Goal: Information Seeking & Learning: Learn about a topic

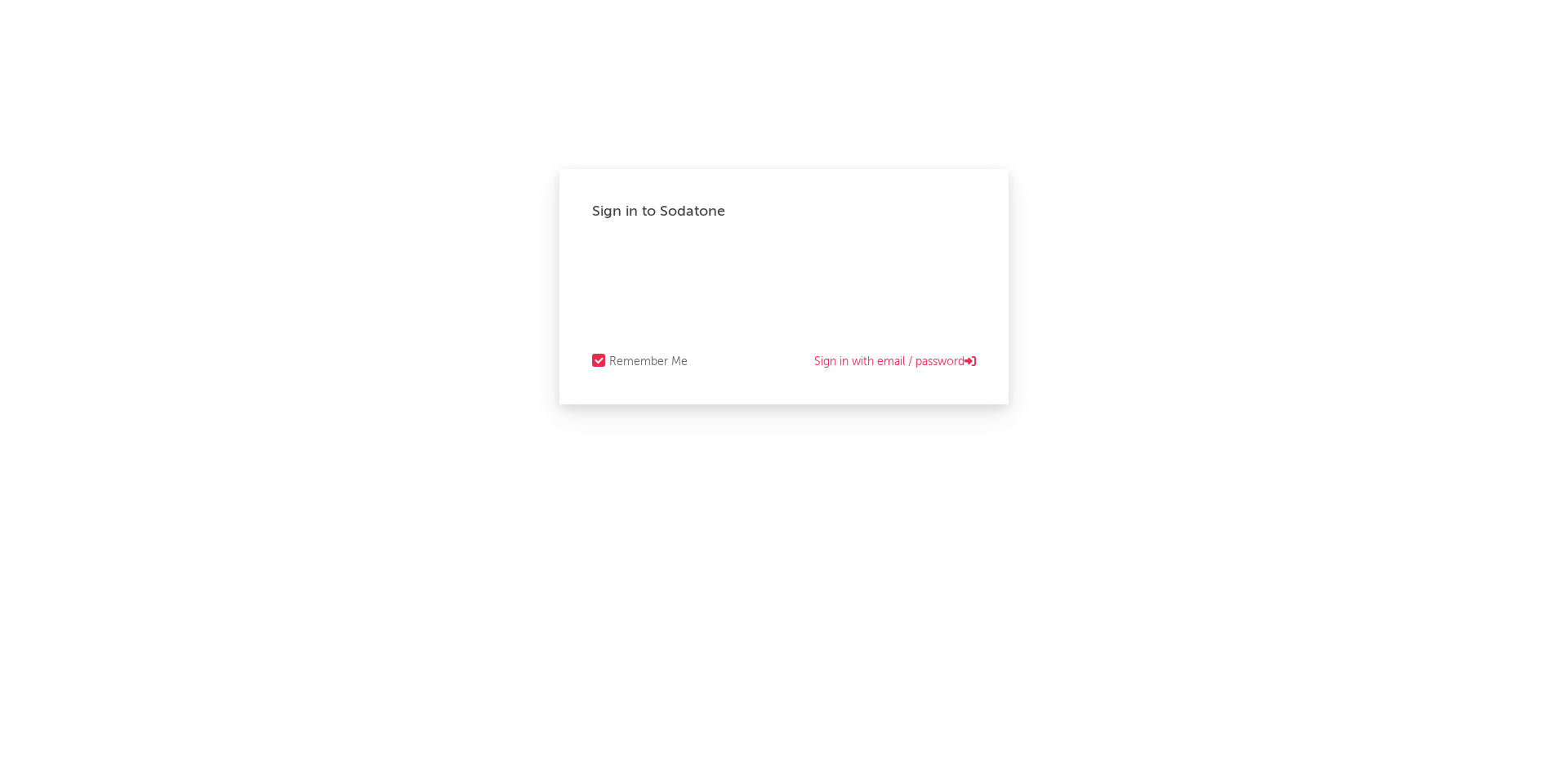
select select "recorded_music"
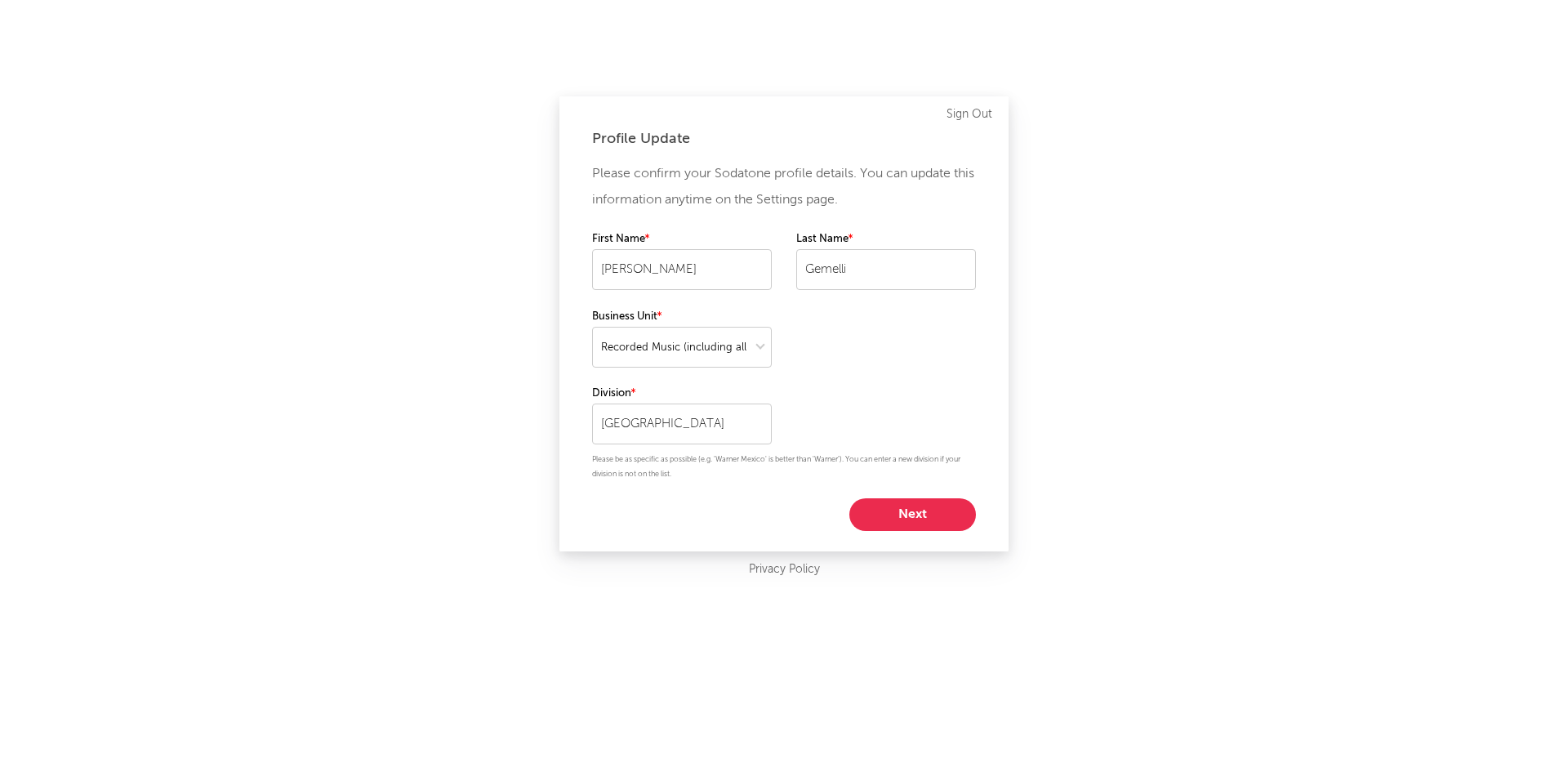
click at [945, 516] on button "Next" at bounding box center [912, 515] width 127 height 33
select select "marketing"
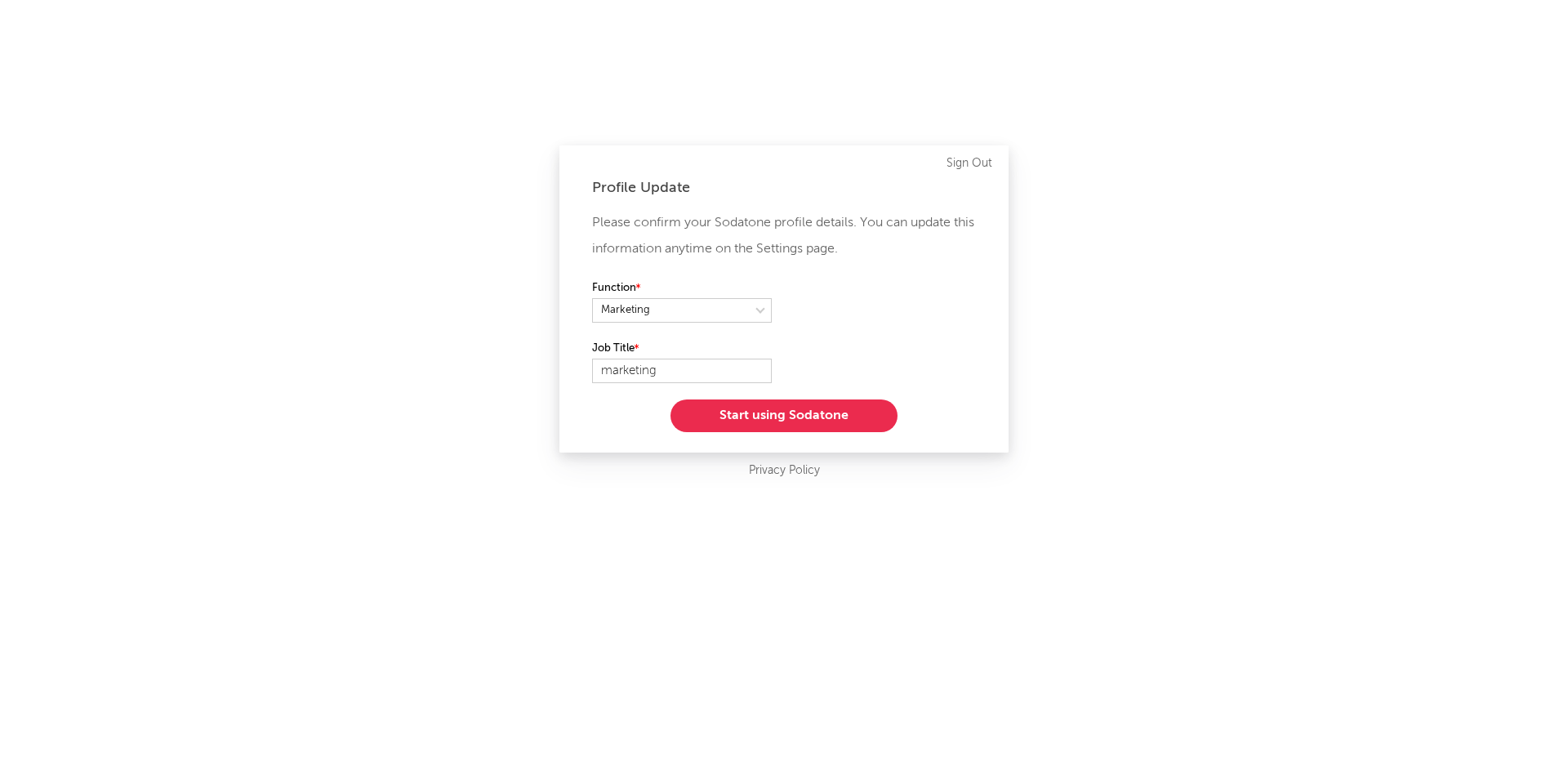
click at [801, 414] on button "Start using Sodatone" at bounding box center [784, 416] width 227 height 33
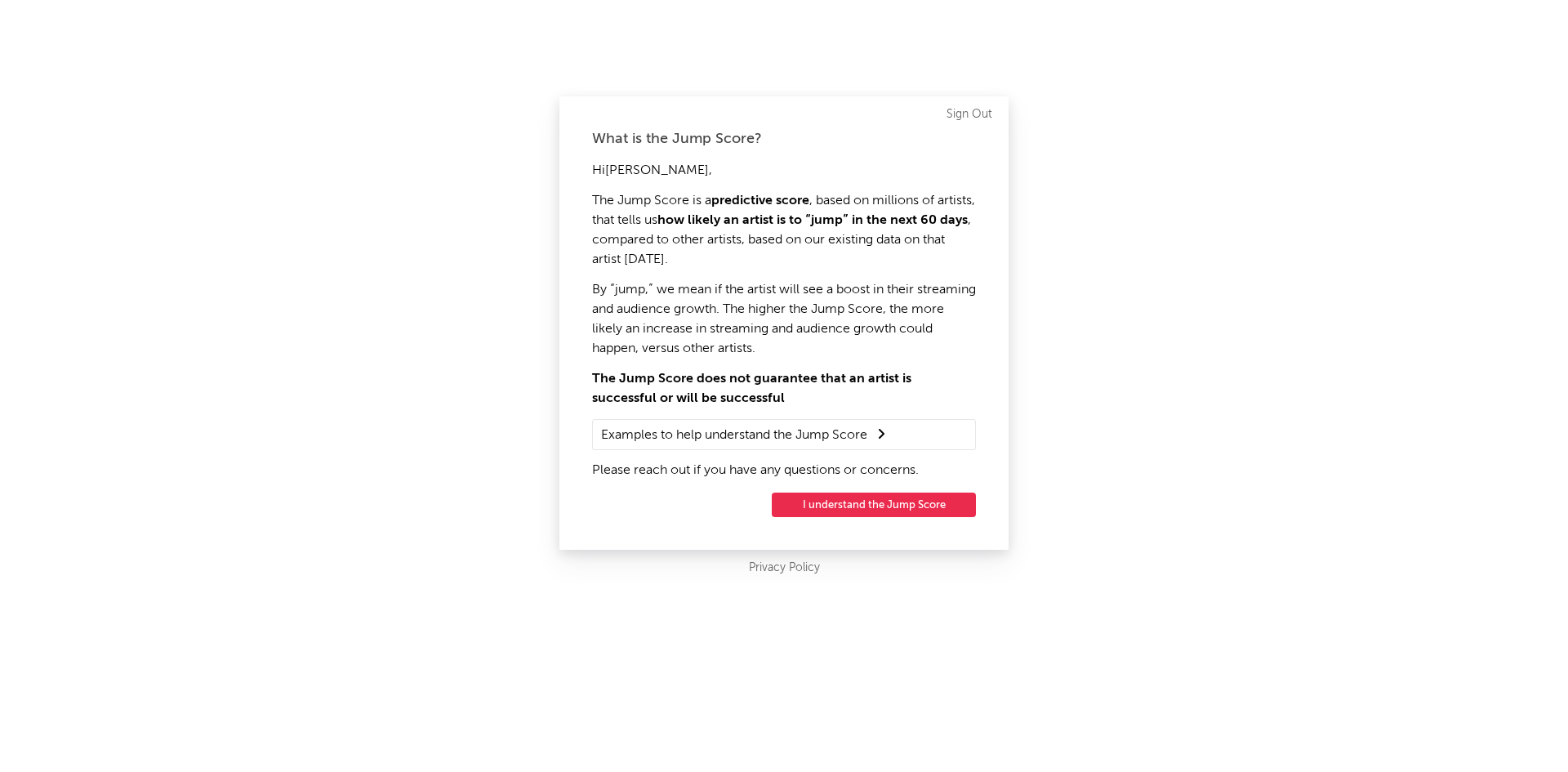
click at [875, 508] on button "I understand the Jump Score" at bounding box center [874, 505] width 204 height 25
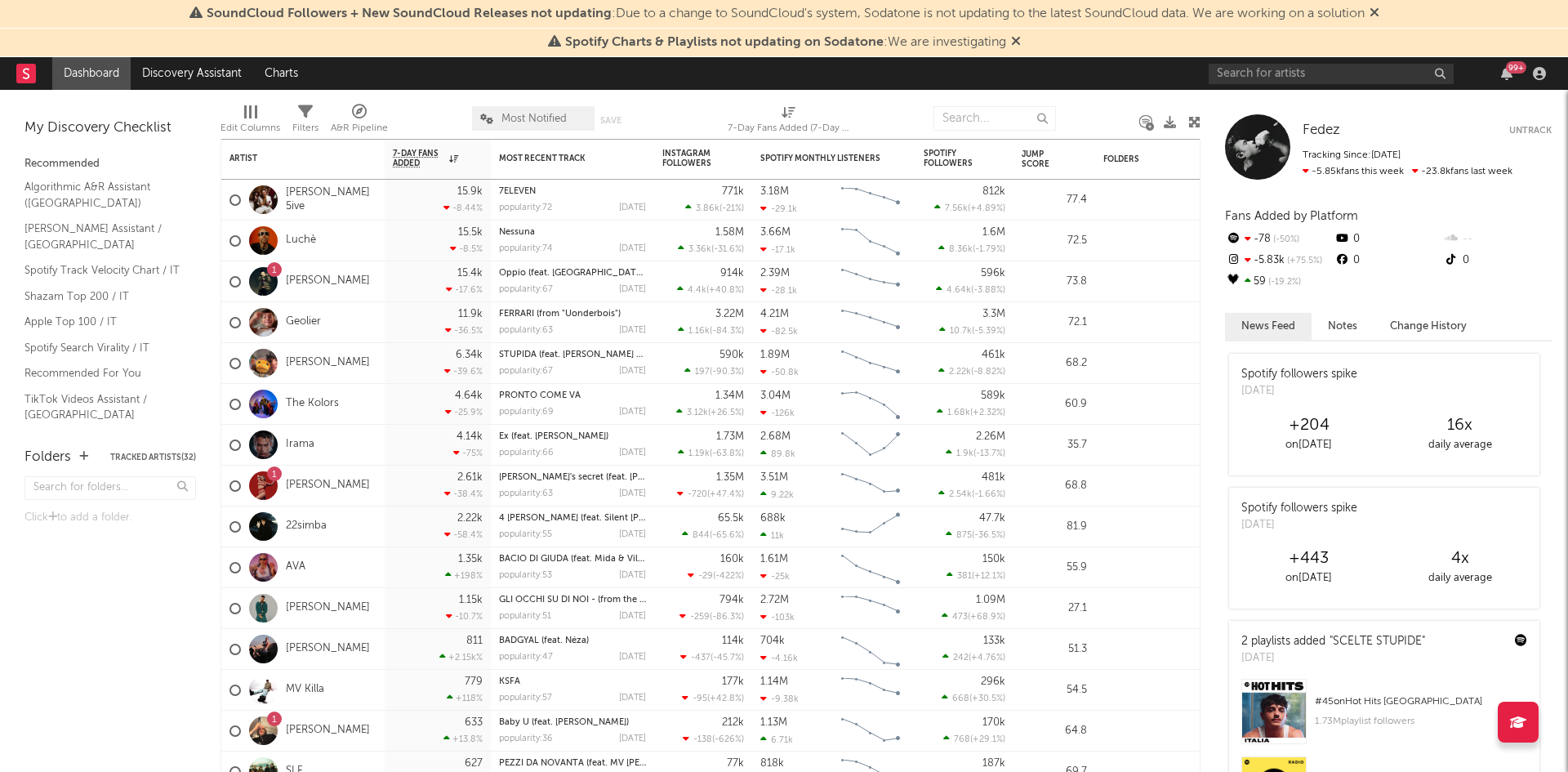
click at [1373, 8] on span "SoundCloud Followers + New SoundCloud Releases not updating : Due to a change t…" at bounding box center [784, 14] width 1190 height 20
click at [1379, 12] on icon at bounding box center [1374, 12] width 10 height 13
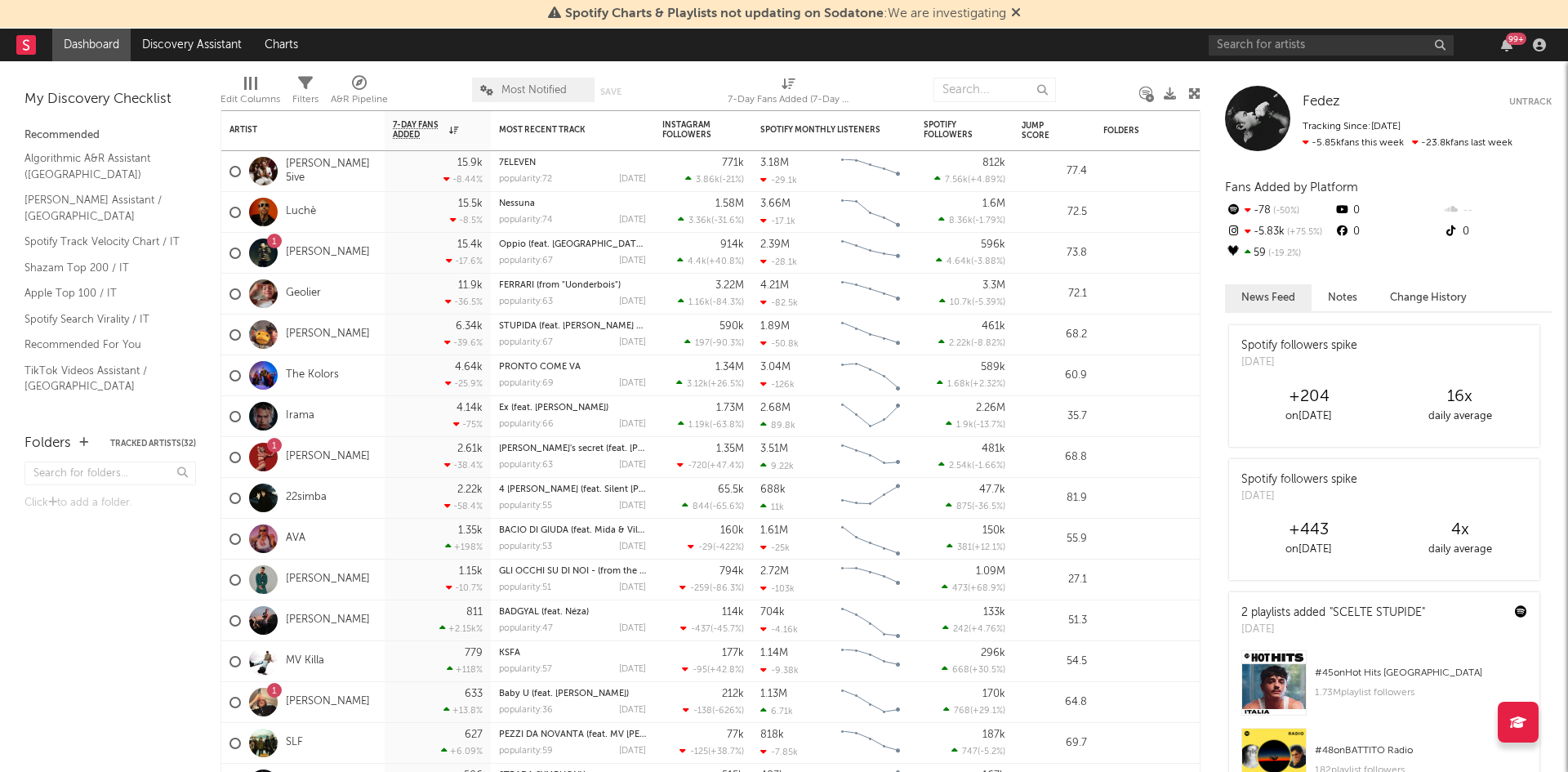
click at [1014, 10] on icon at bounding box center [1015, 12] width 10 height 13
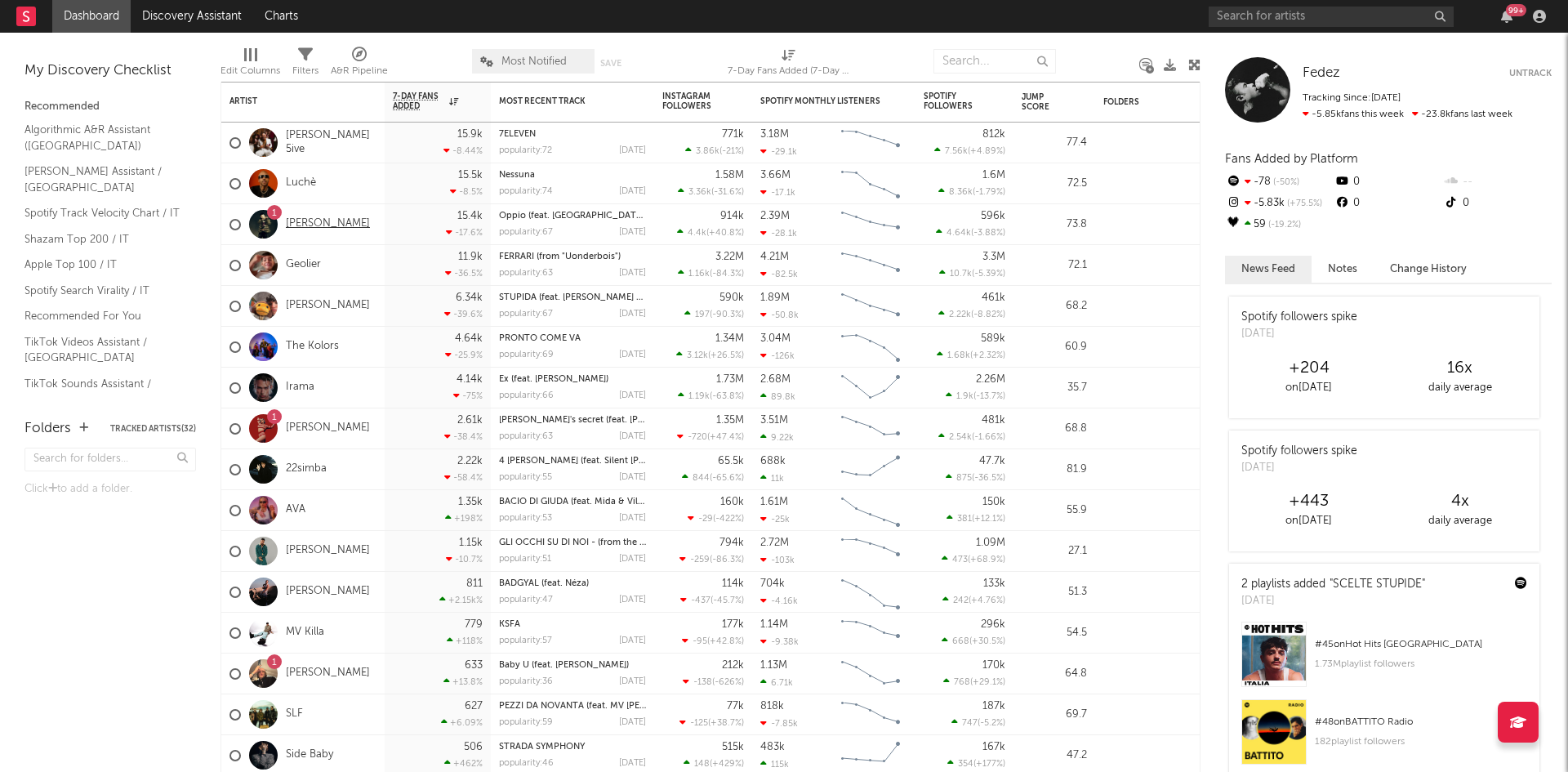
click at [299, 226] on link "[PERSON_NAME]" at bounding box center [328, 224] width 84 height 14
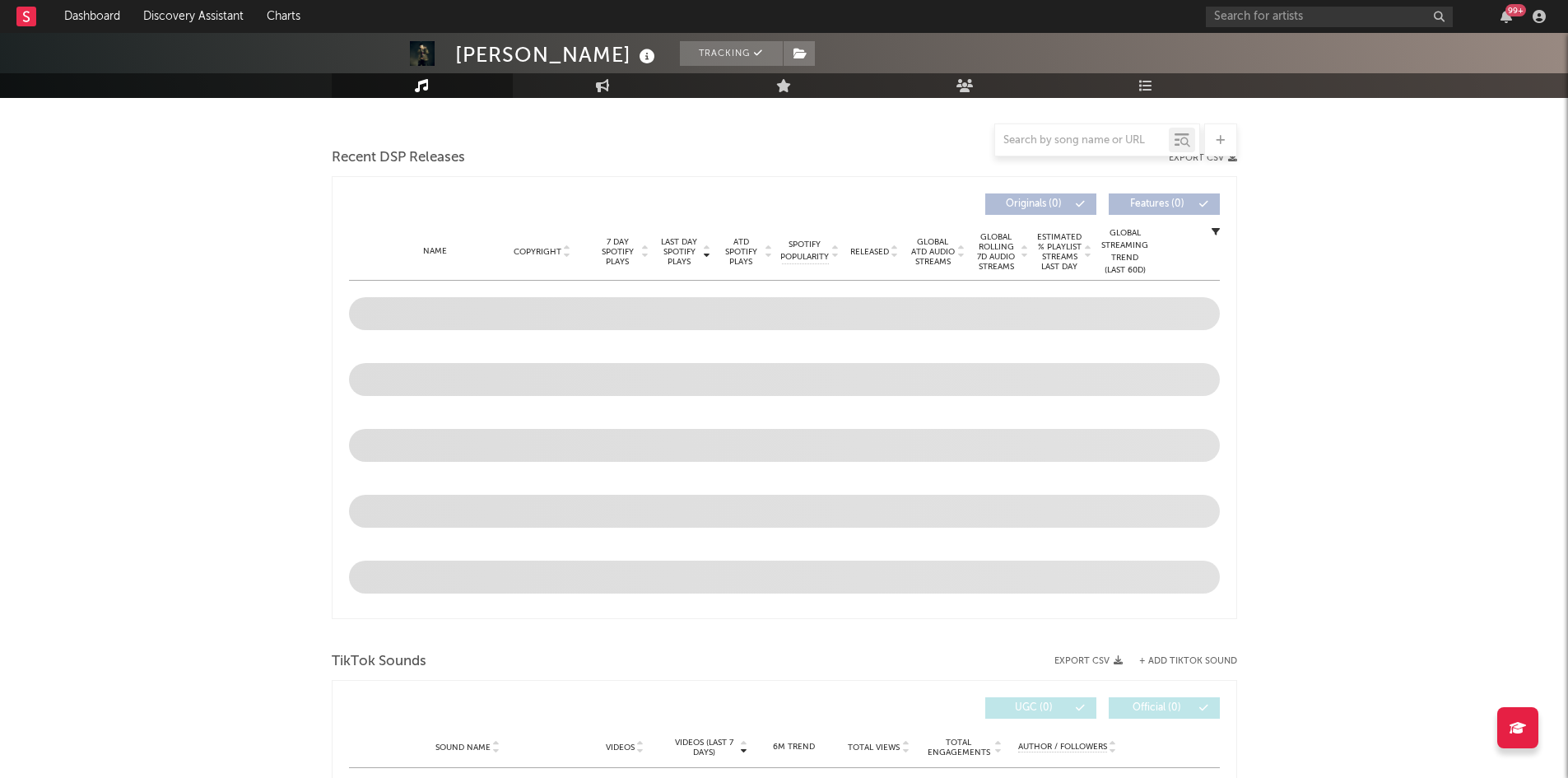
select select "6m"
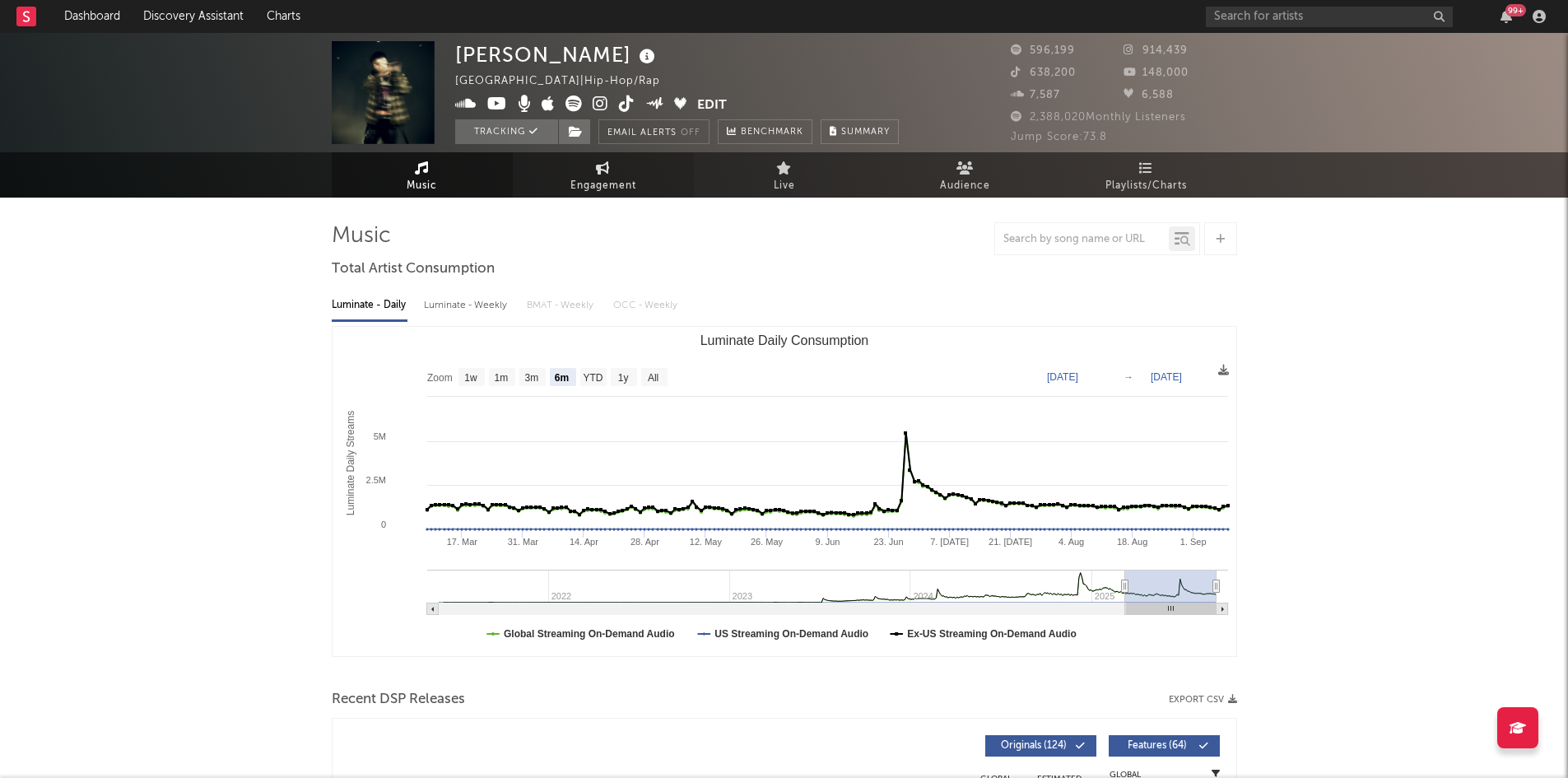
click at [600, 189] on span "Engagement" at bounding box center [603, 186] width 66 height 20
select select "1w"
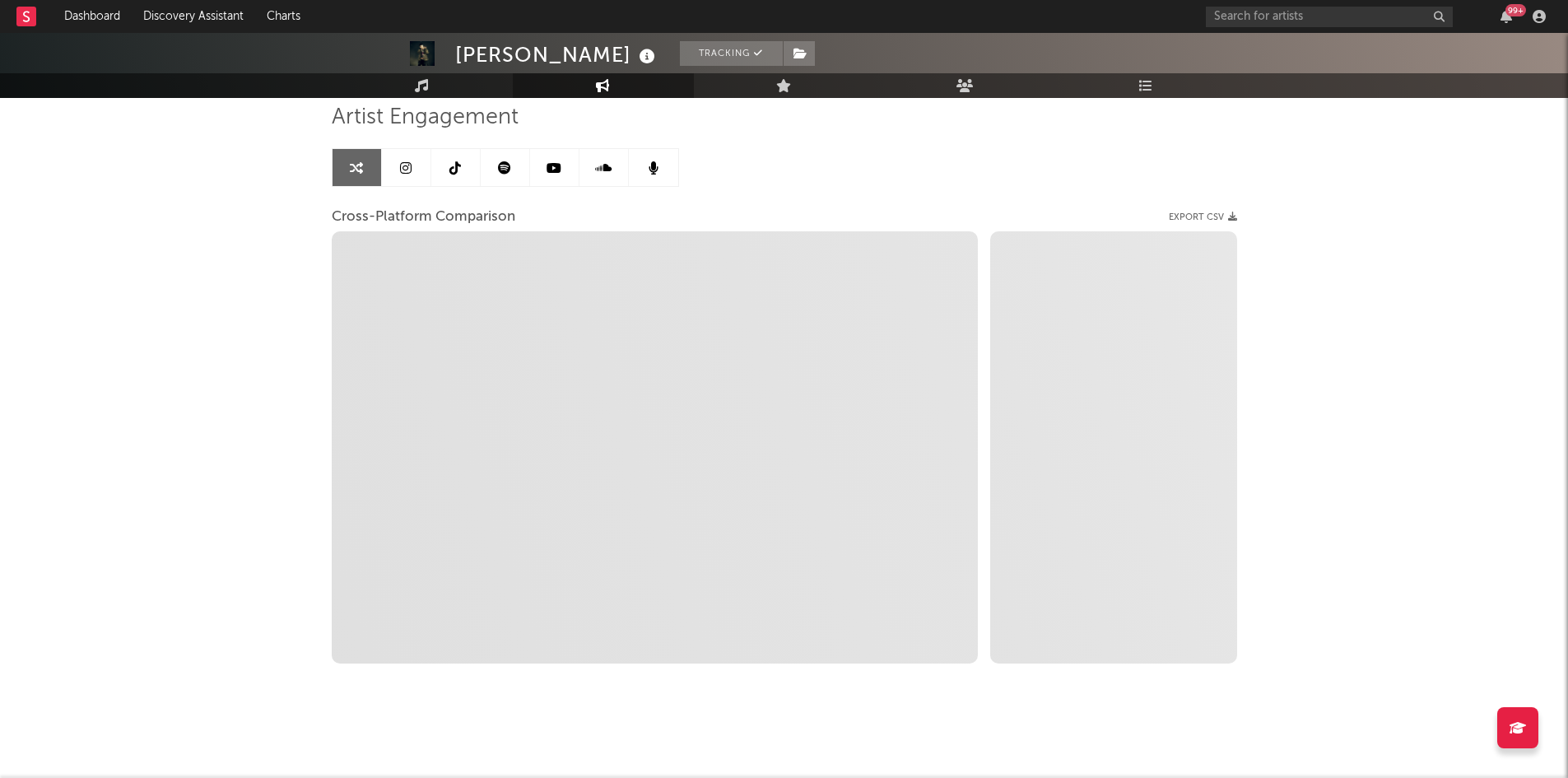
scroll to position [120, 0]
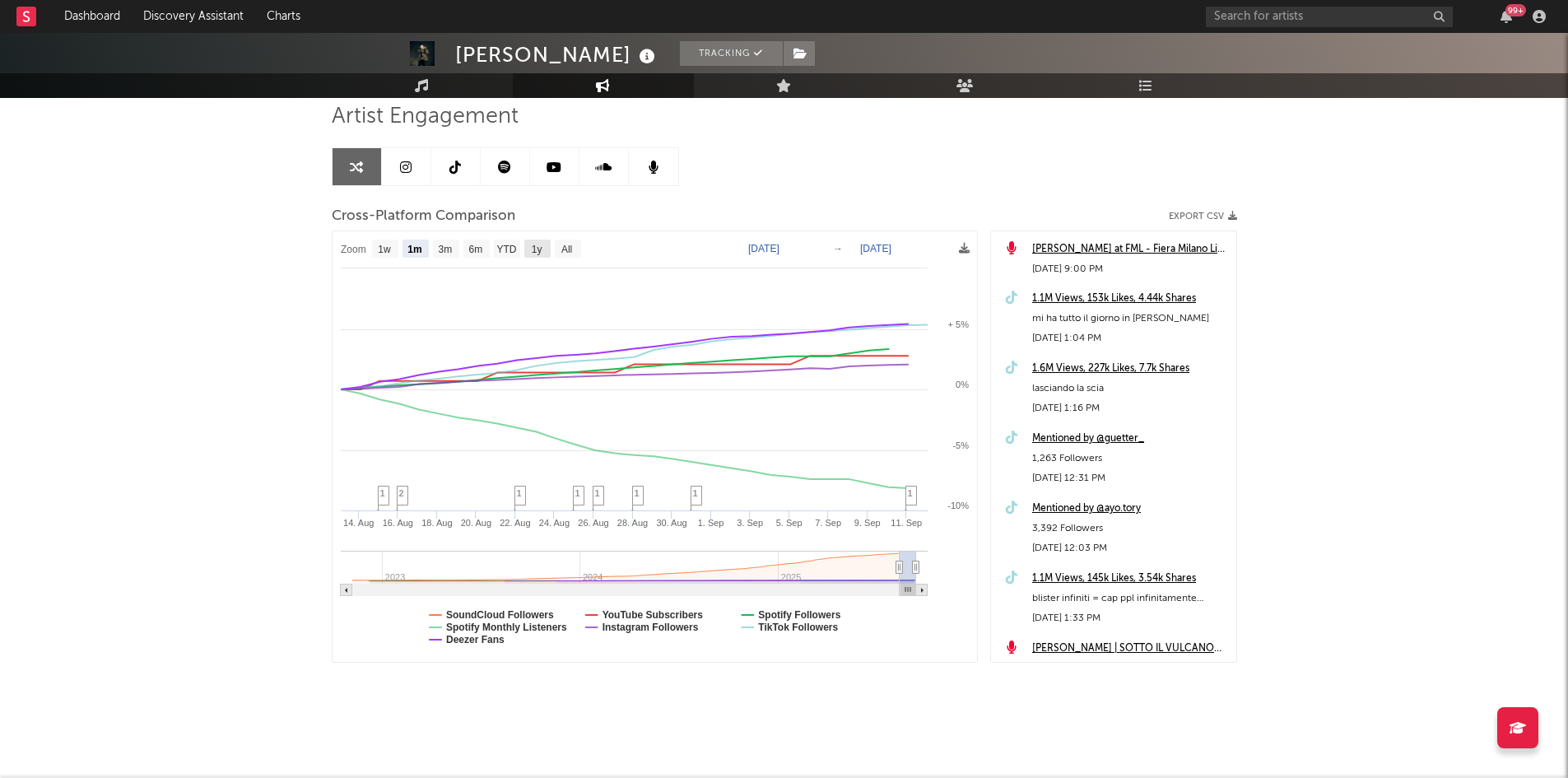
click at [532, 247] on text "1y" at bounding box center [535, 249] width 11 height 12
select select "1y"
type input "[DATE]"
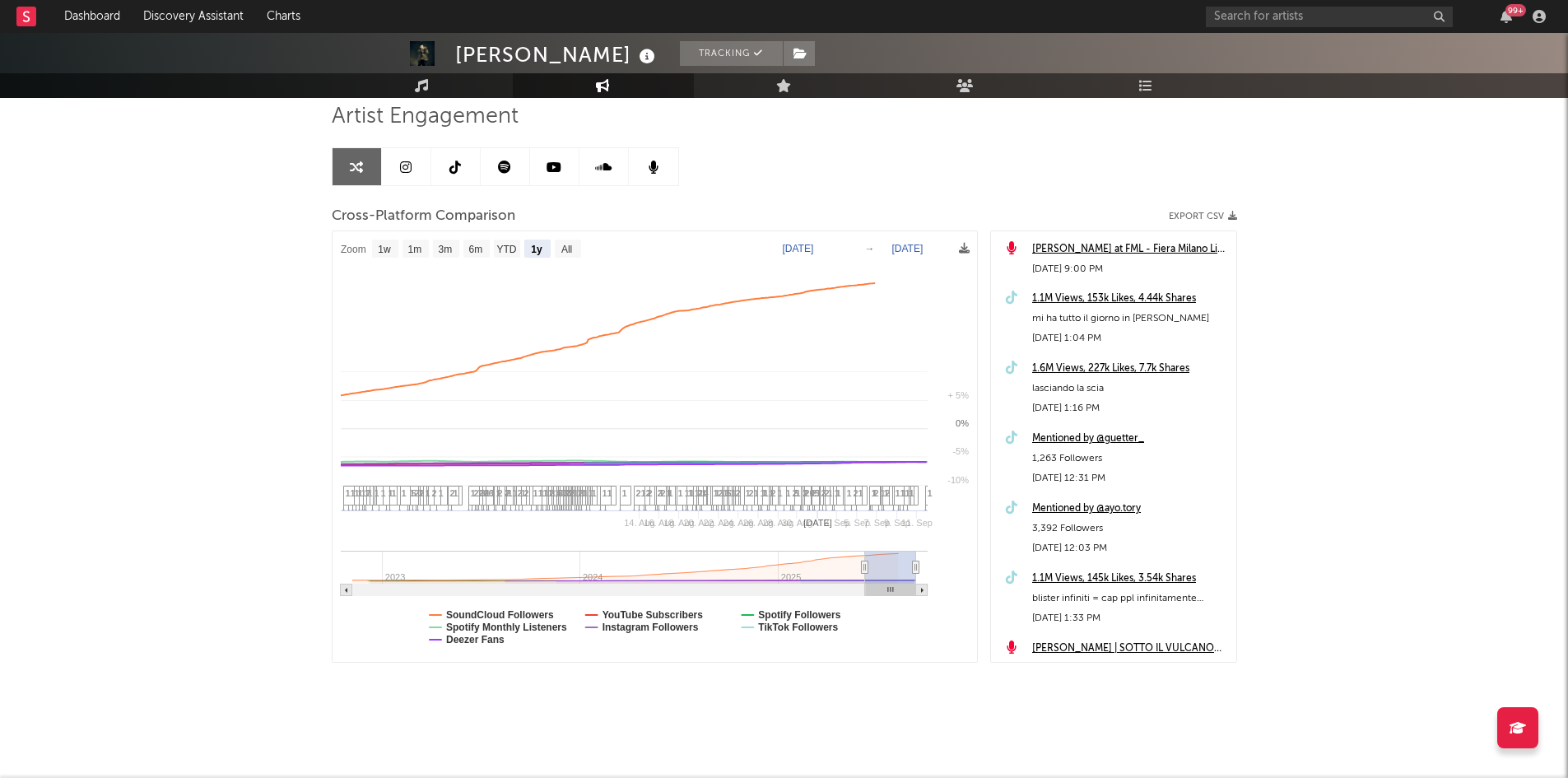
select select "1y"
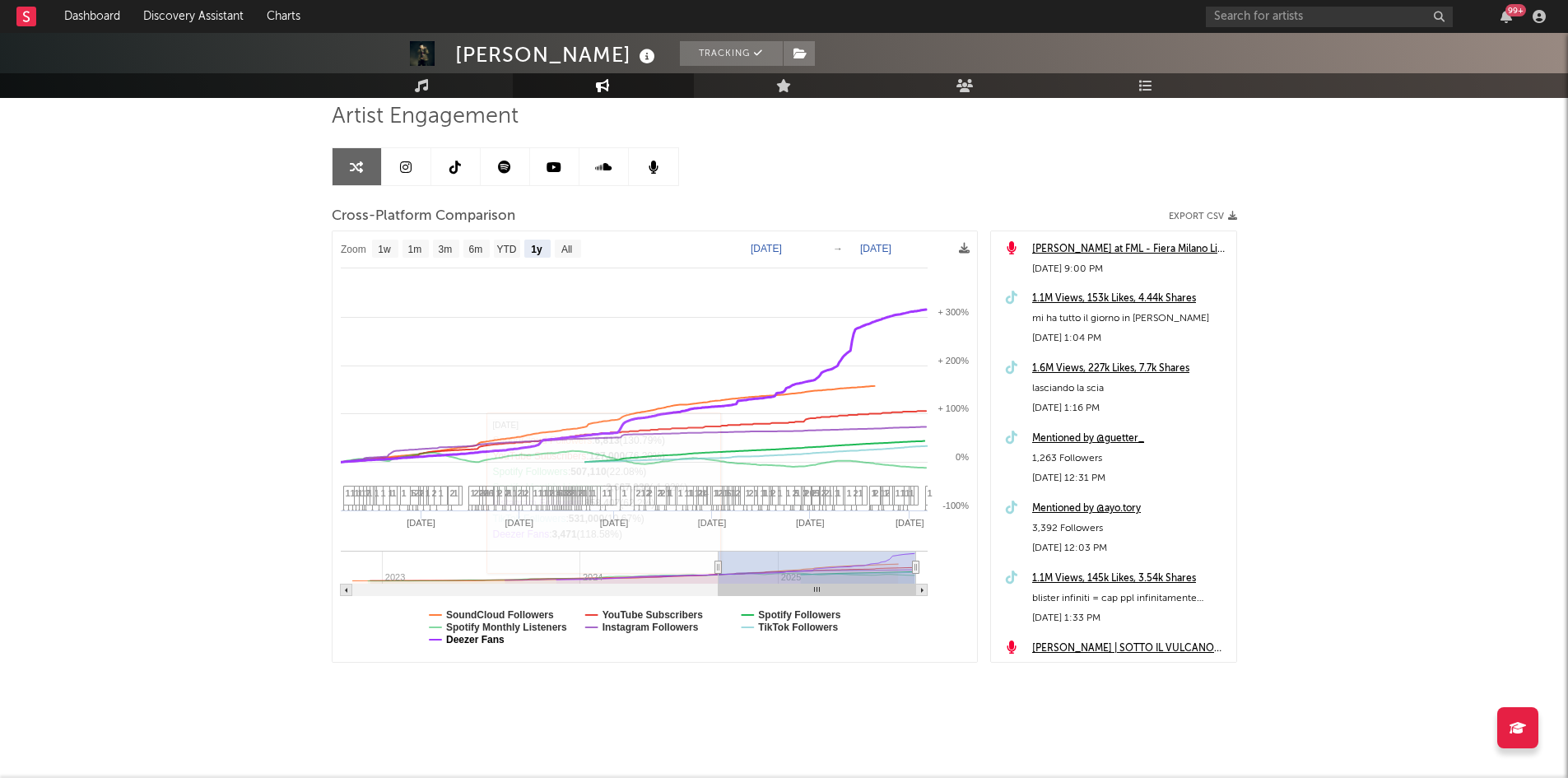
click at [477, 641] on text "Deezer Fans" at bounding box center [475, 639] width 58 height 12
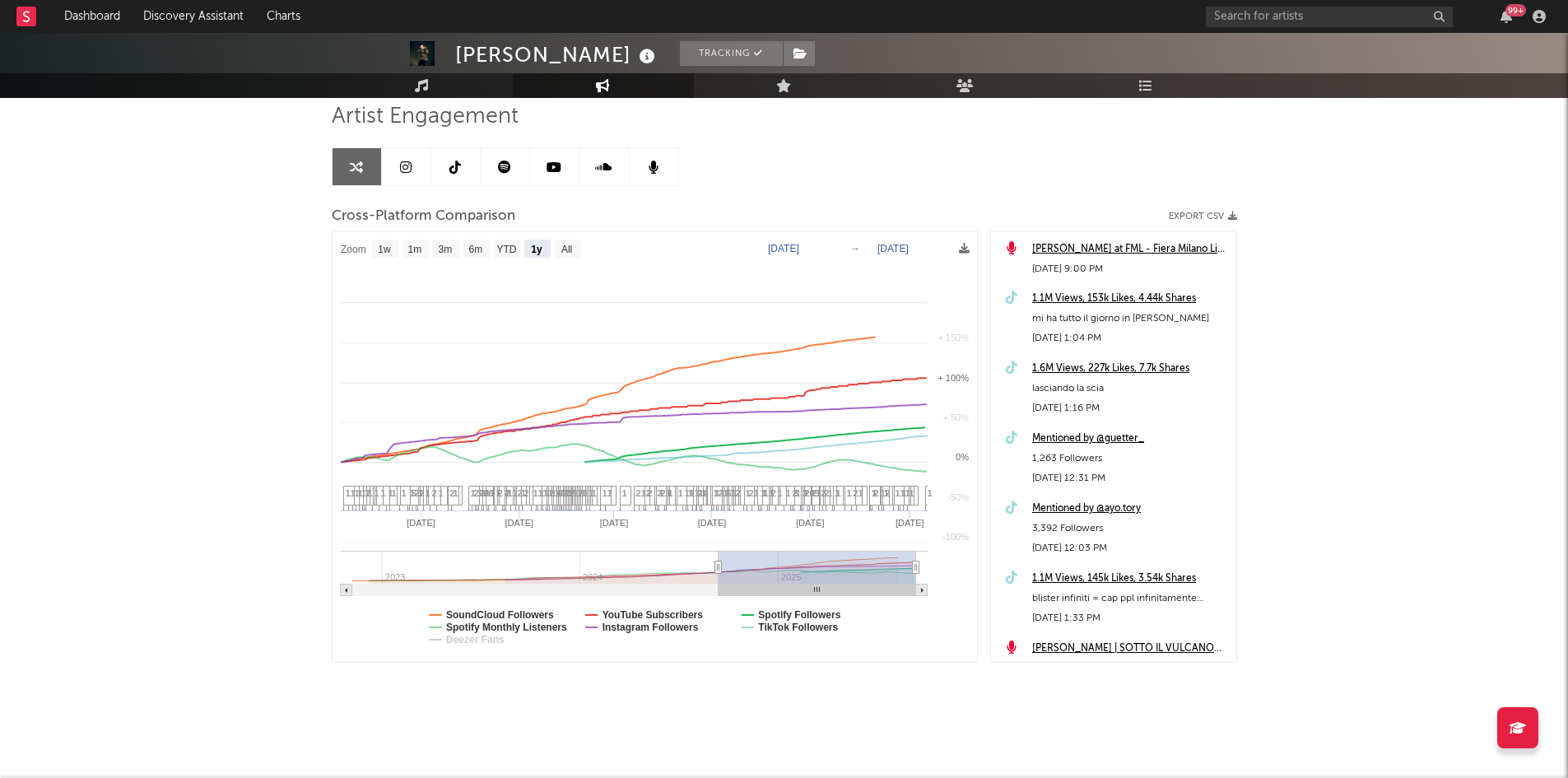
select select "1y"
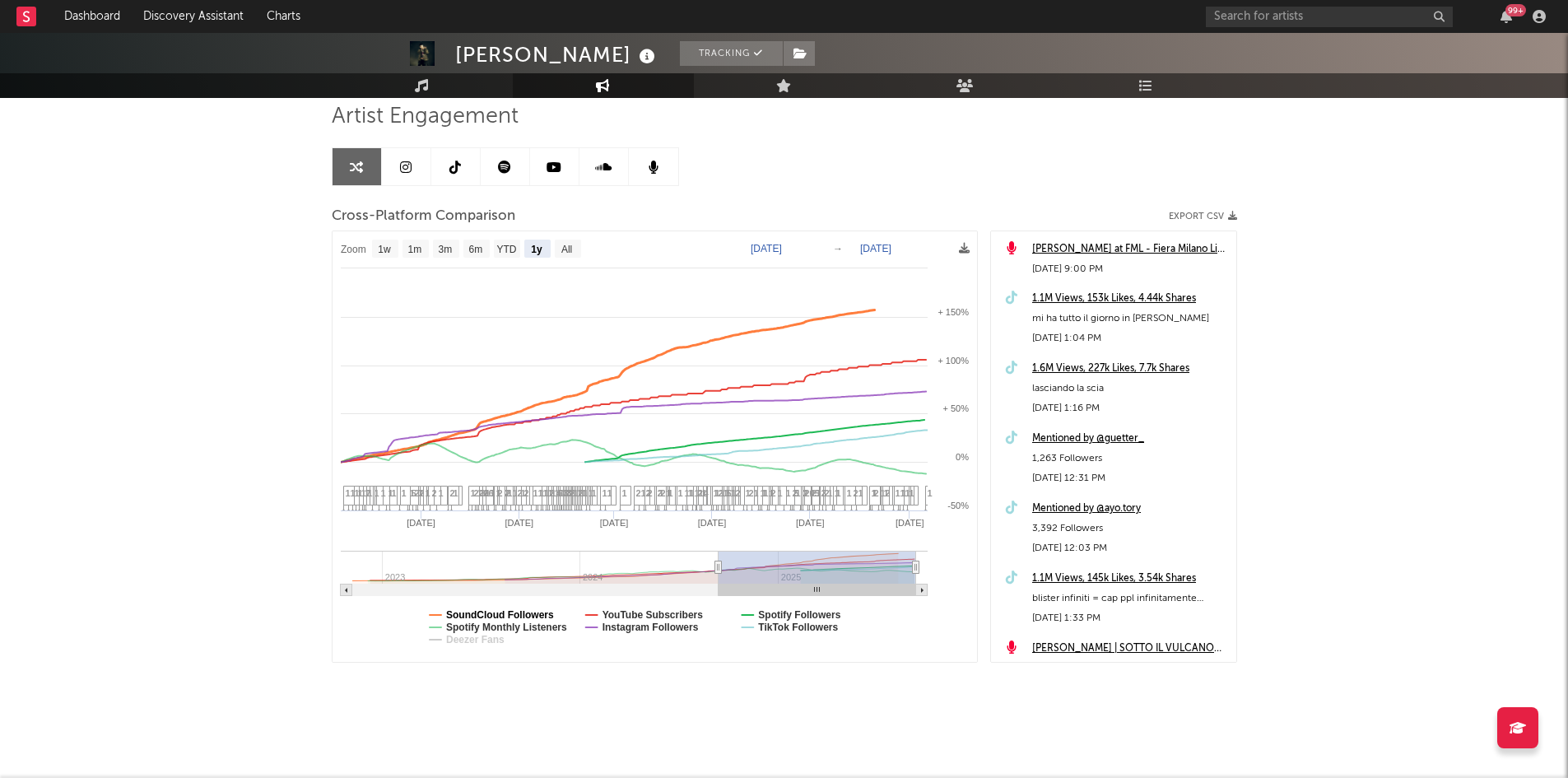
click at [492, 611] on text "SoundCloud Followers" at bounding box center [500, 615] width 108 height 12
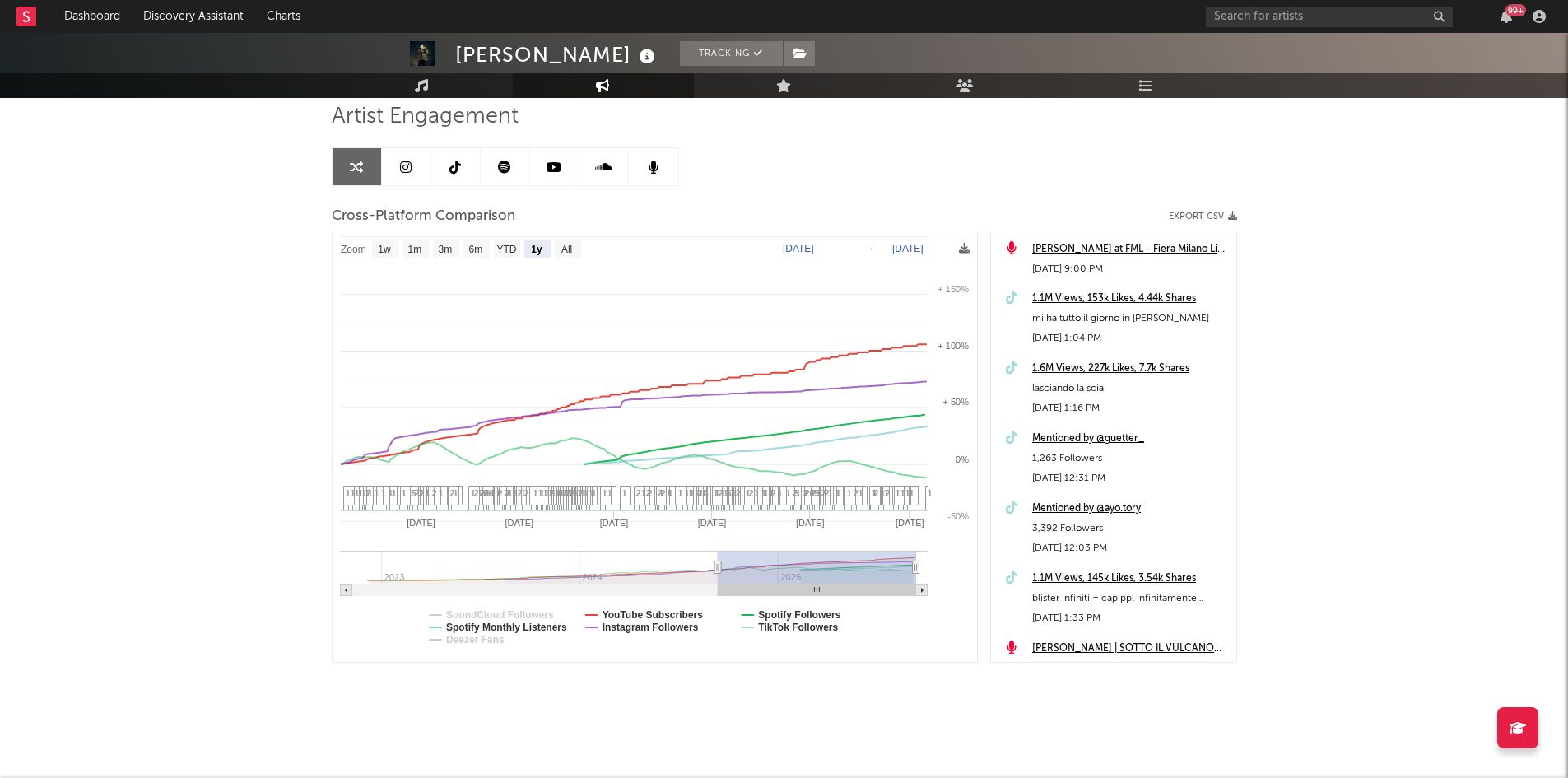
select select "1y"
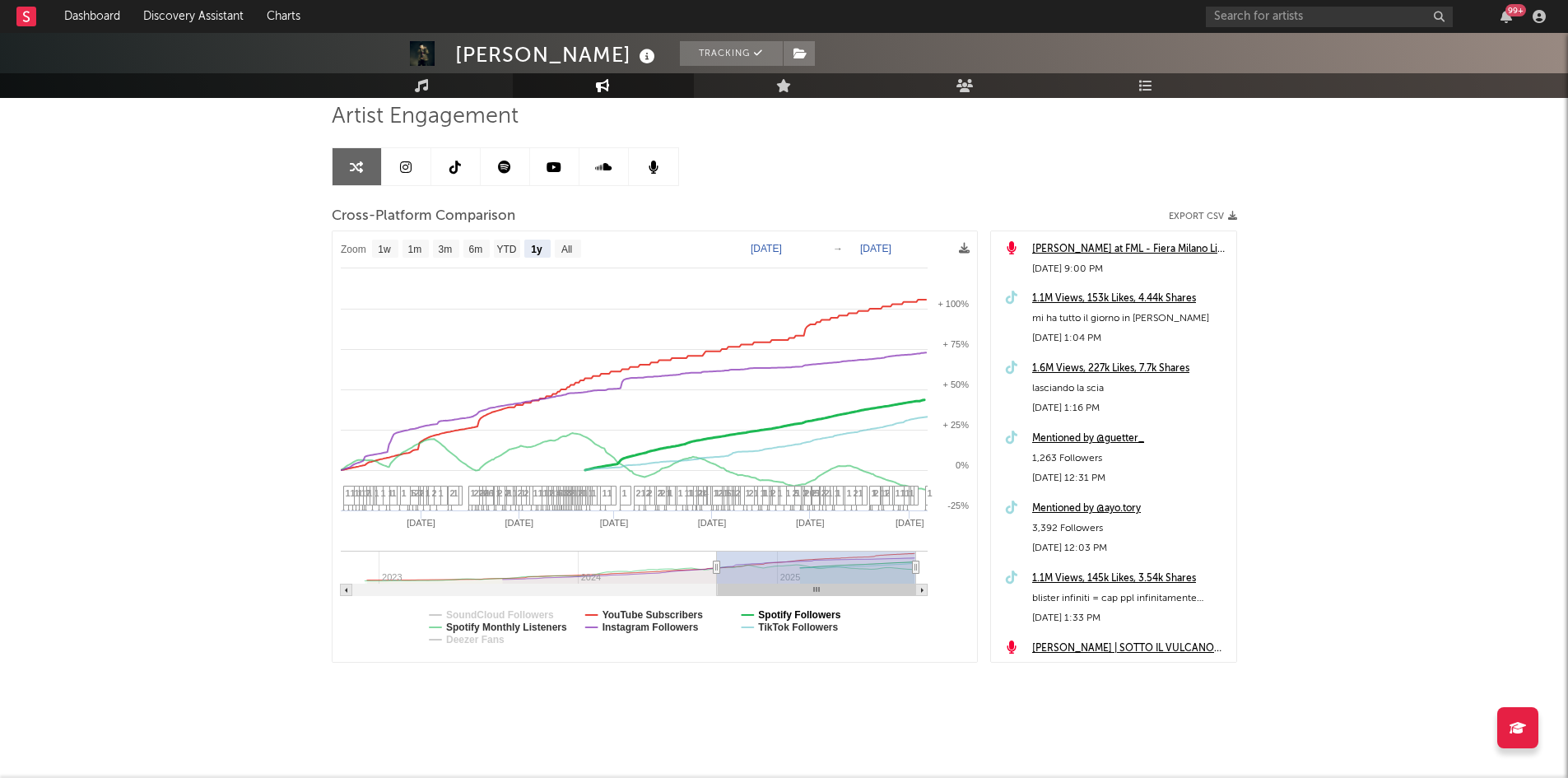
click at [773, 611] on text "Spotify Followers" at bounding box center [799, 615] width 82 height 12
click at [575, 252] on rect at bounding box center [568, 249] width 27 height 18
select select "All"
type input "[DATE]"
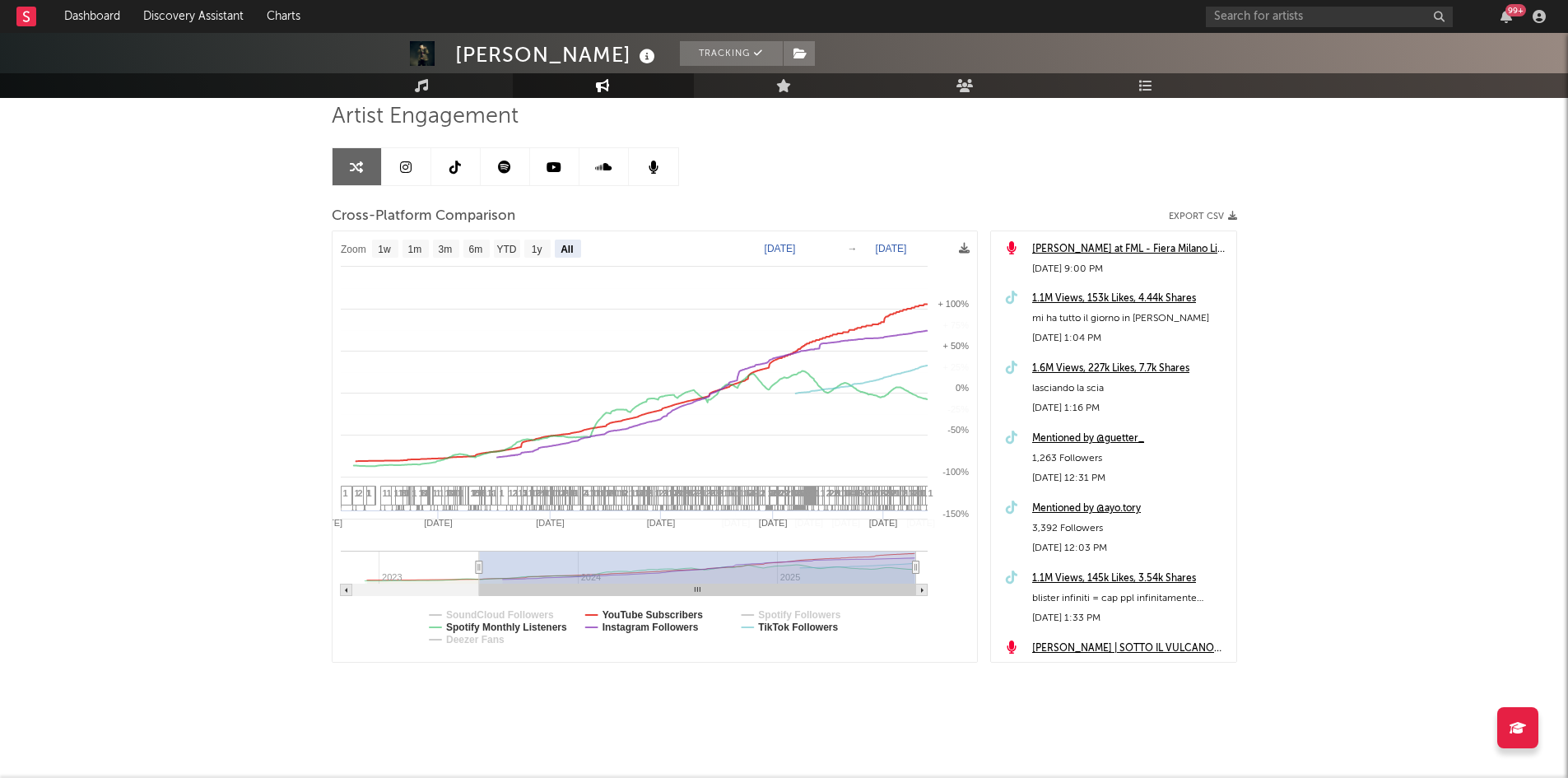
select select "All"
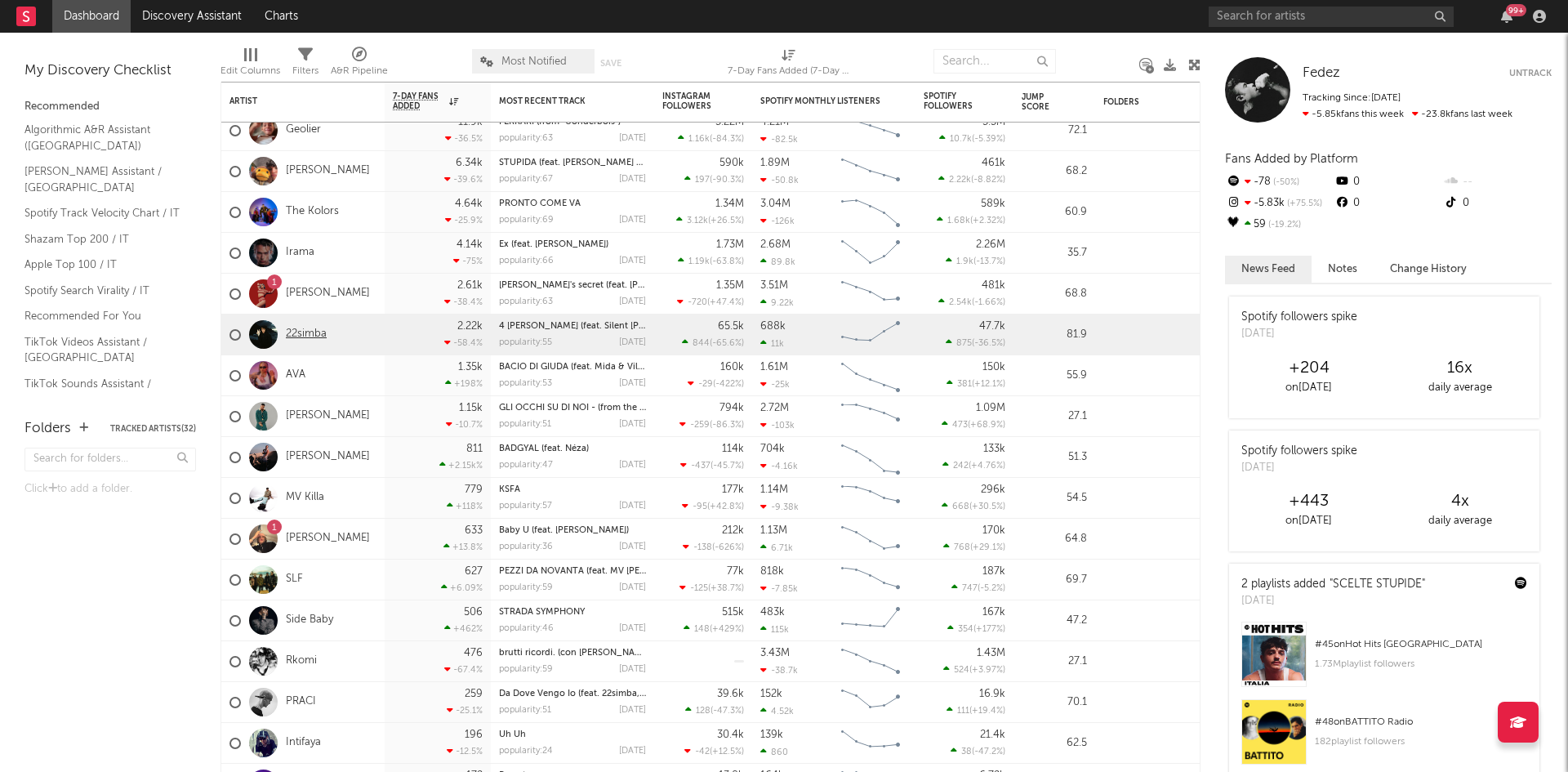
click at [297, 331] on link "22simba" at bounding box center [306, 335] width 41 height 14
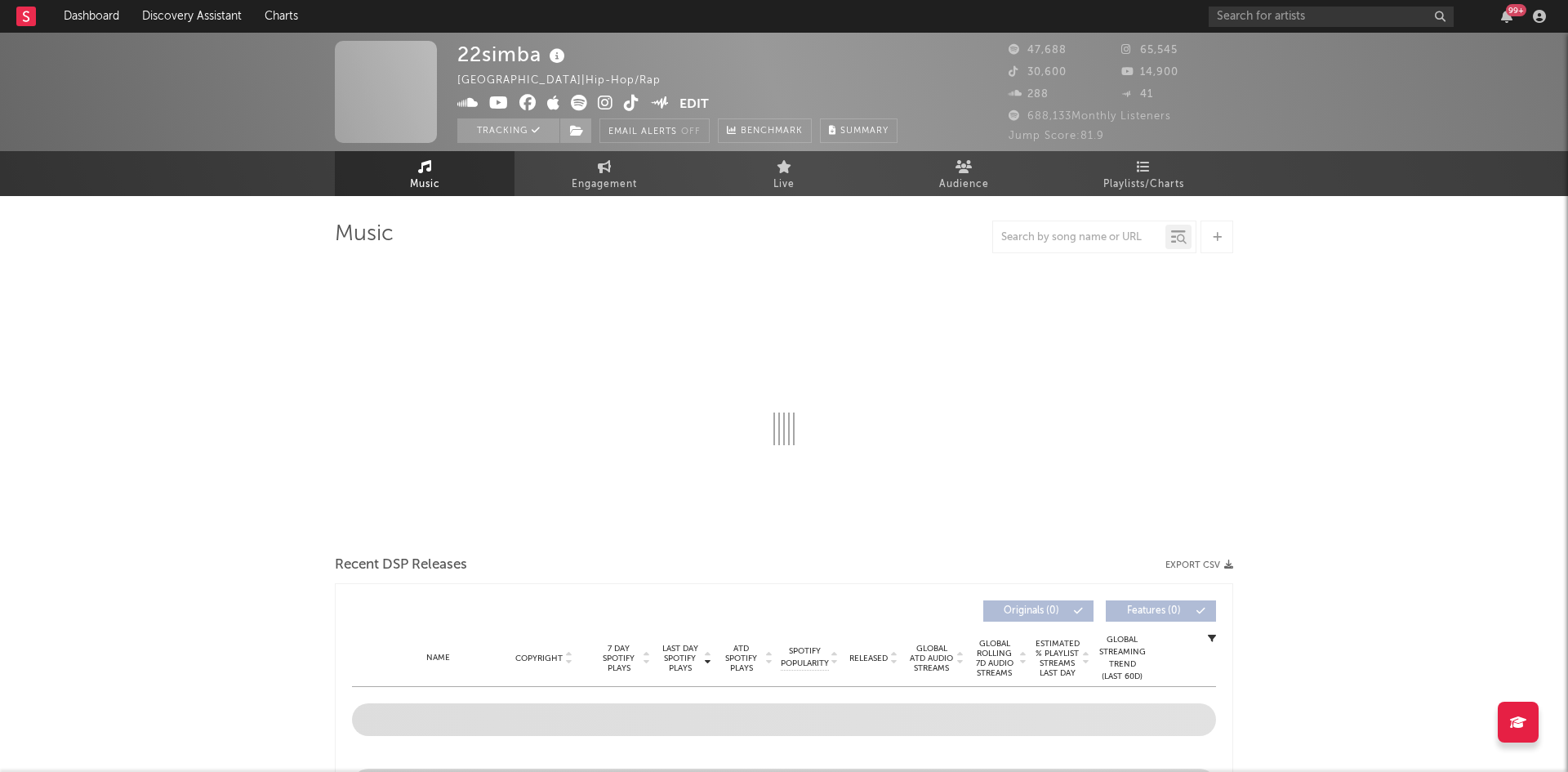
select select "6m"
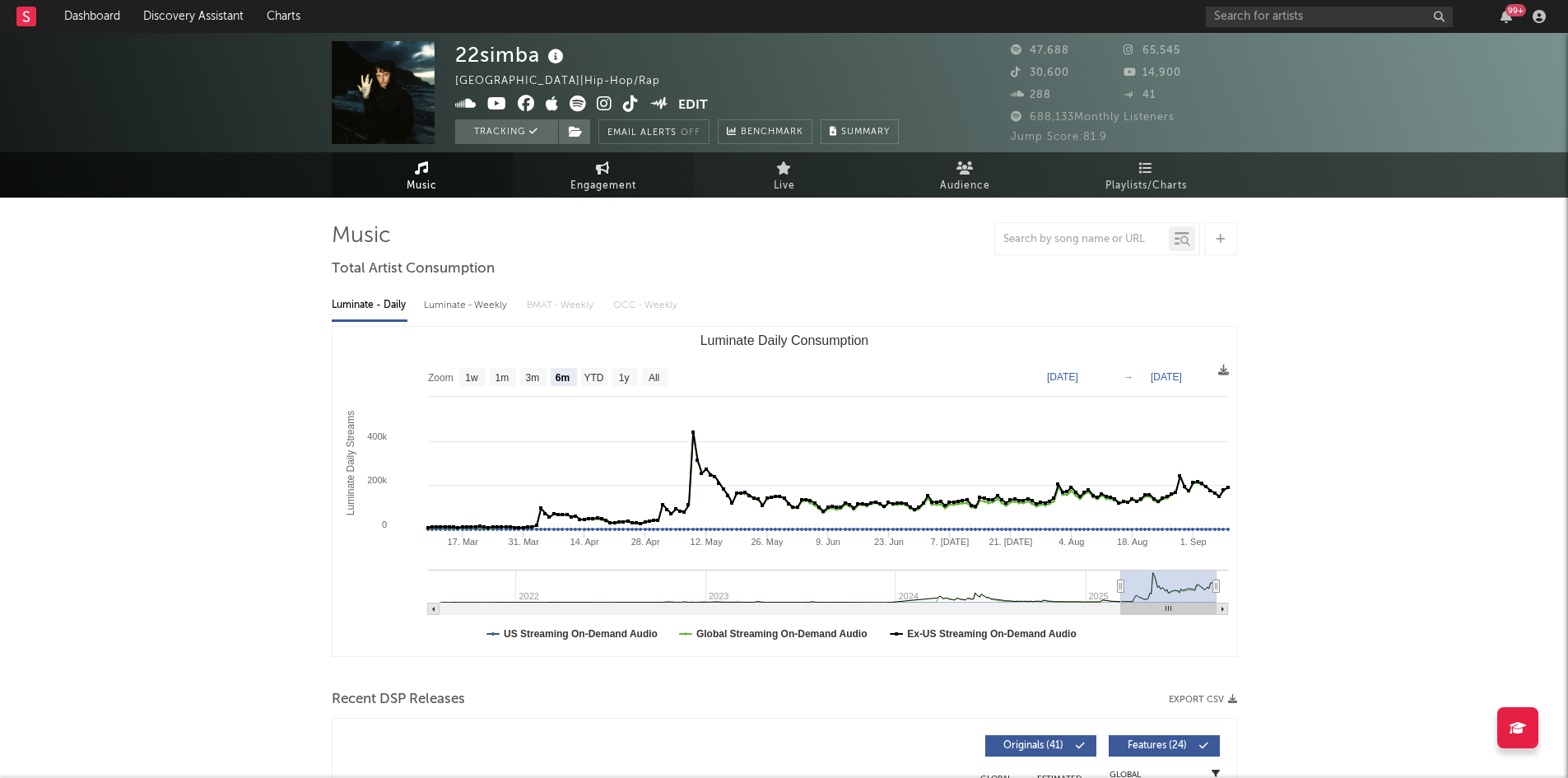
click at [611, 173] on link "Engagement" at bounding box center [603, 174] width 181 height 46
select select "1w"
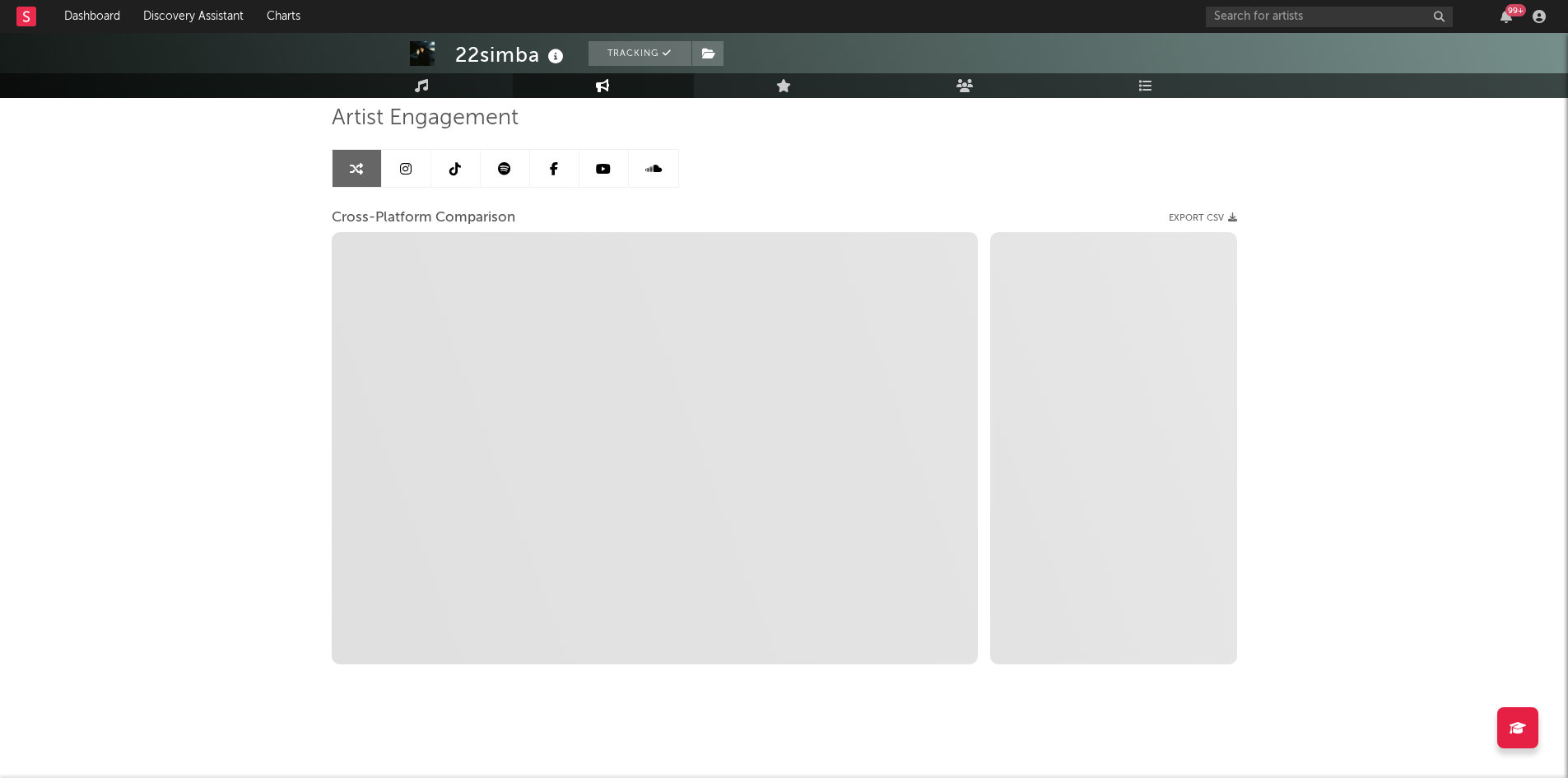
scroll to position [120, 0]
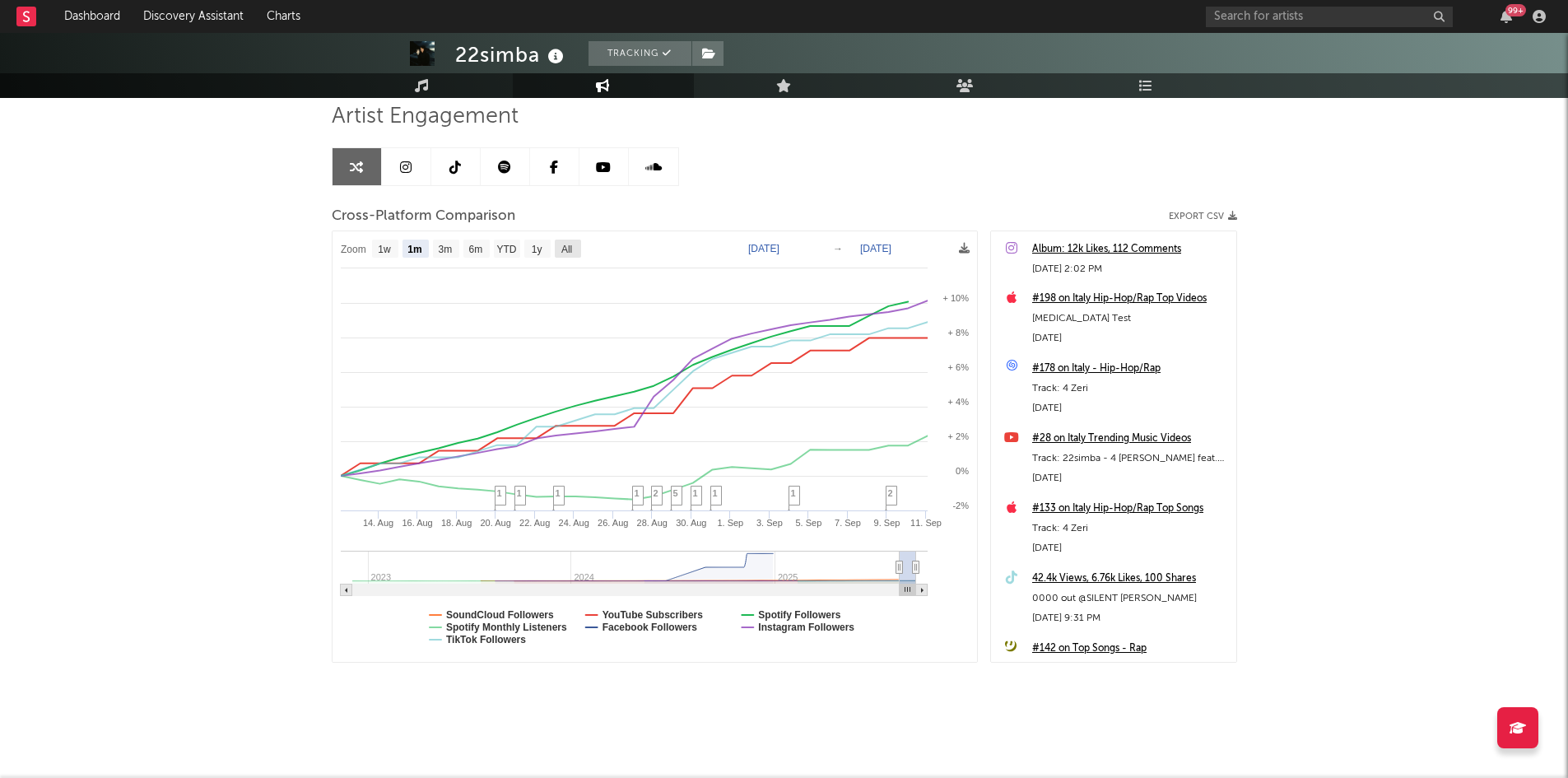
click at [571, 249] on text "All" at bounding box center [565, 249] width 11 height 12
select select "All"
type input "[DATE]"
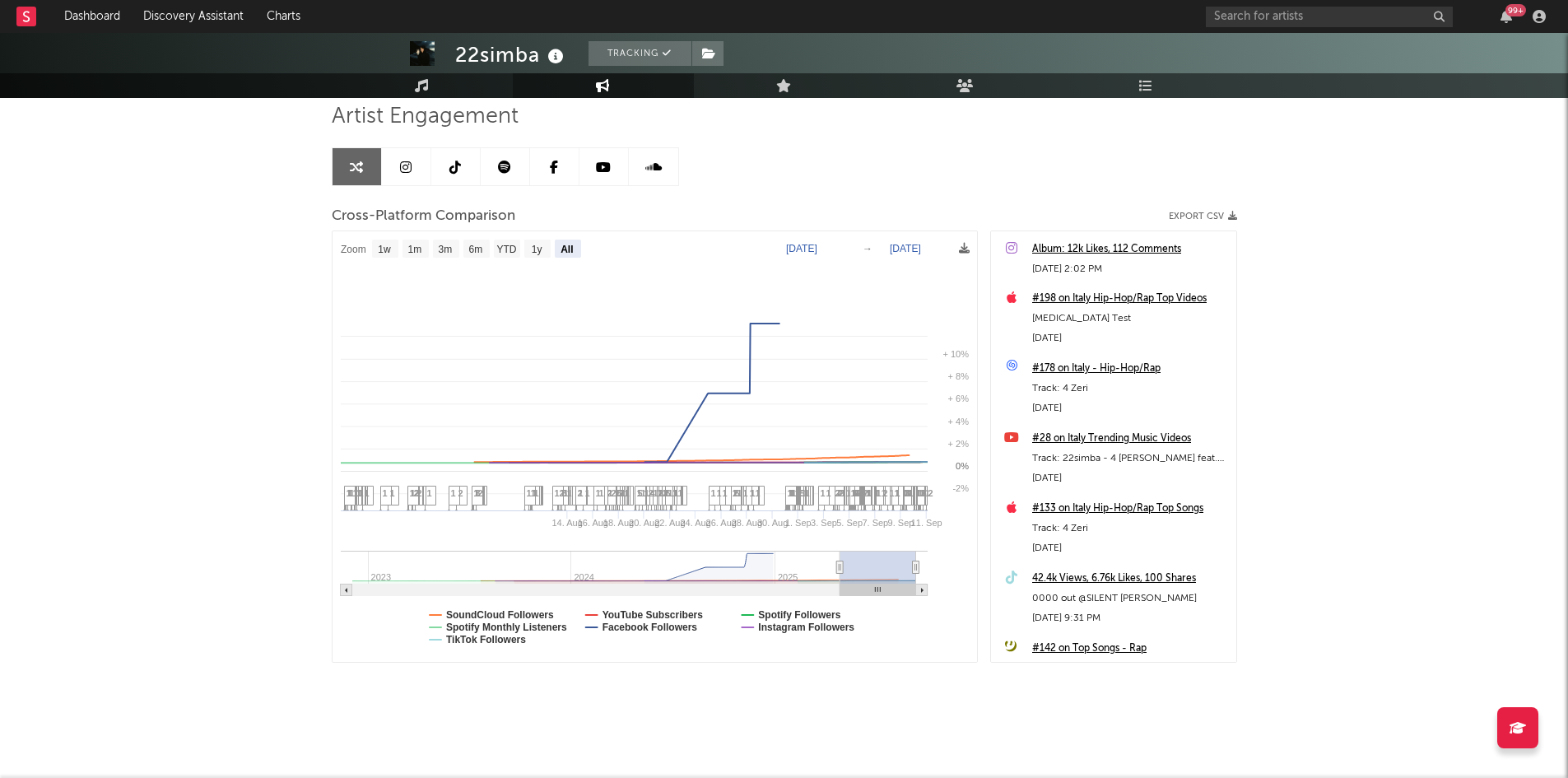
select select "All"
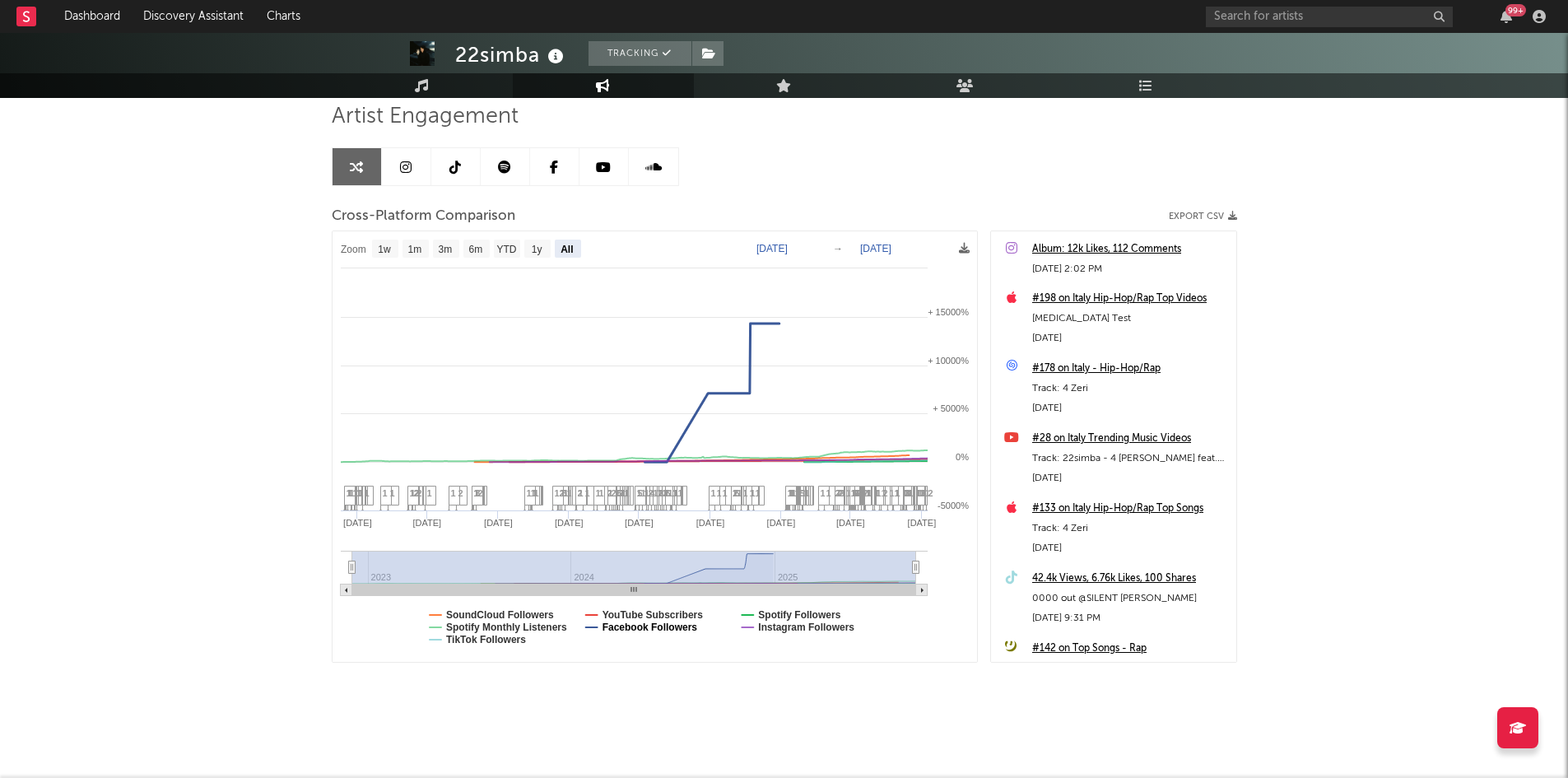
click at [623, 632] on text "Facebook Followers" at bounding box center [649, 628] width 95 height 12
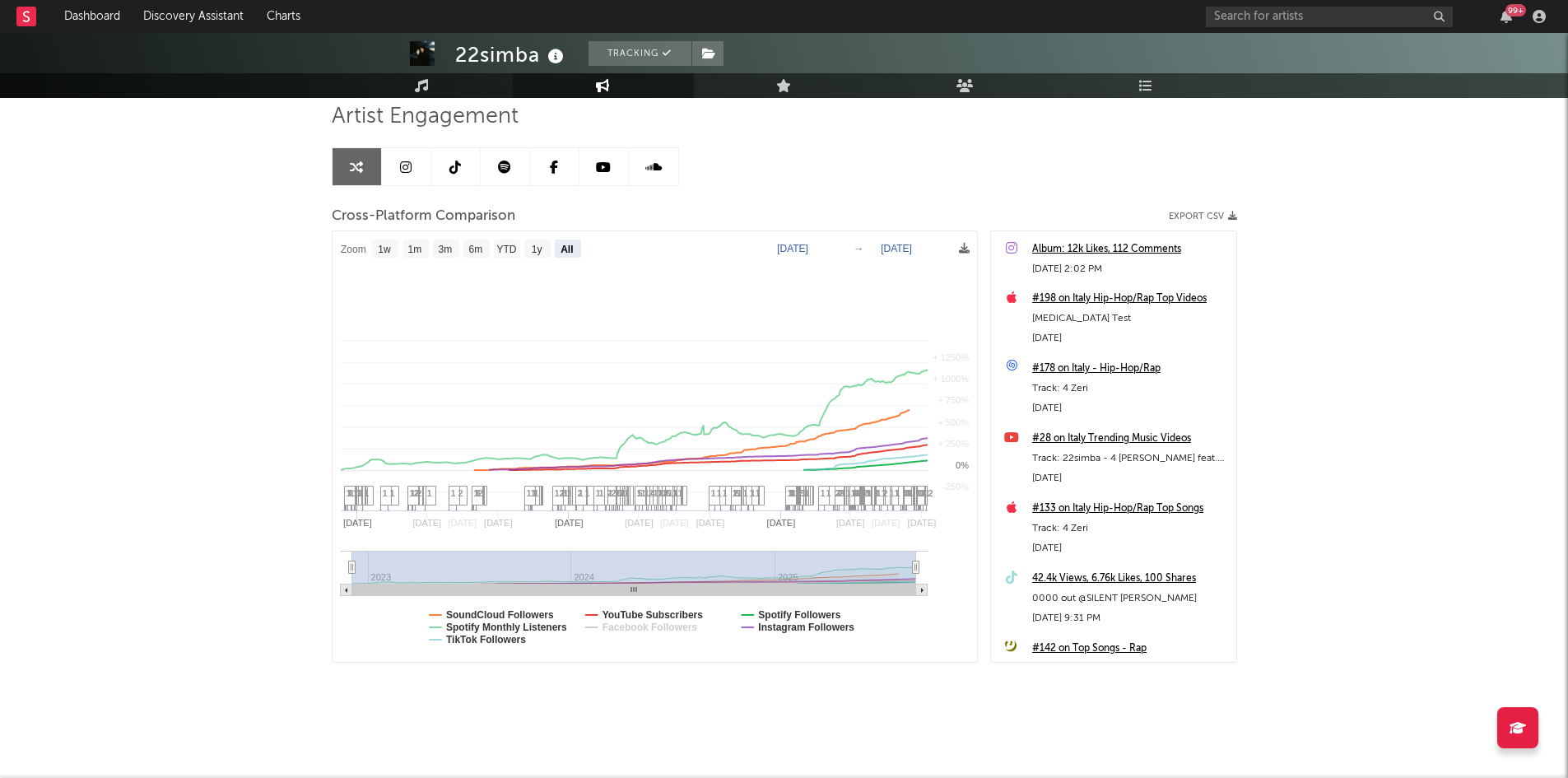
select select "All"
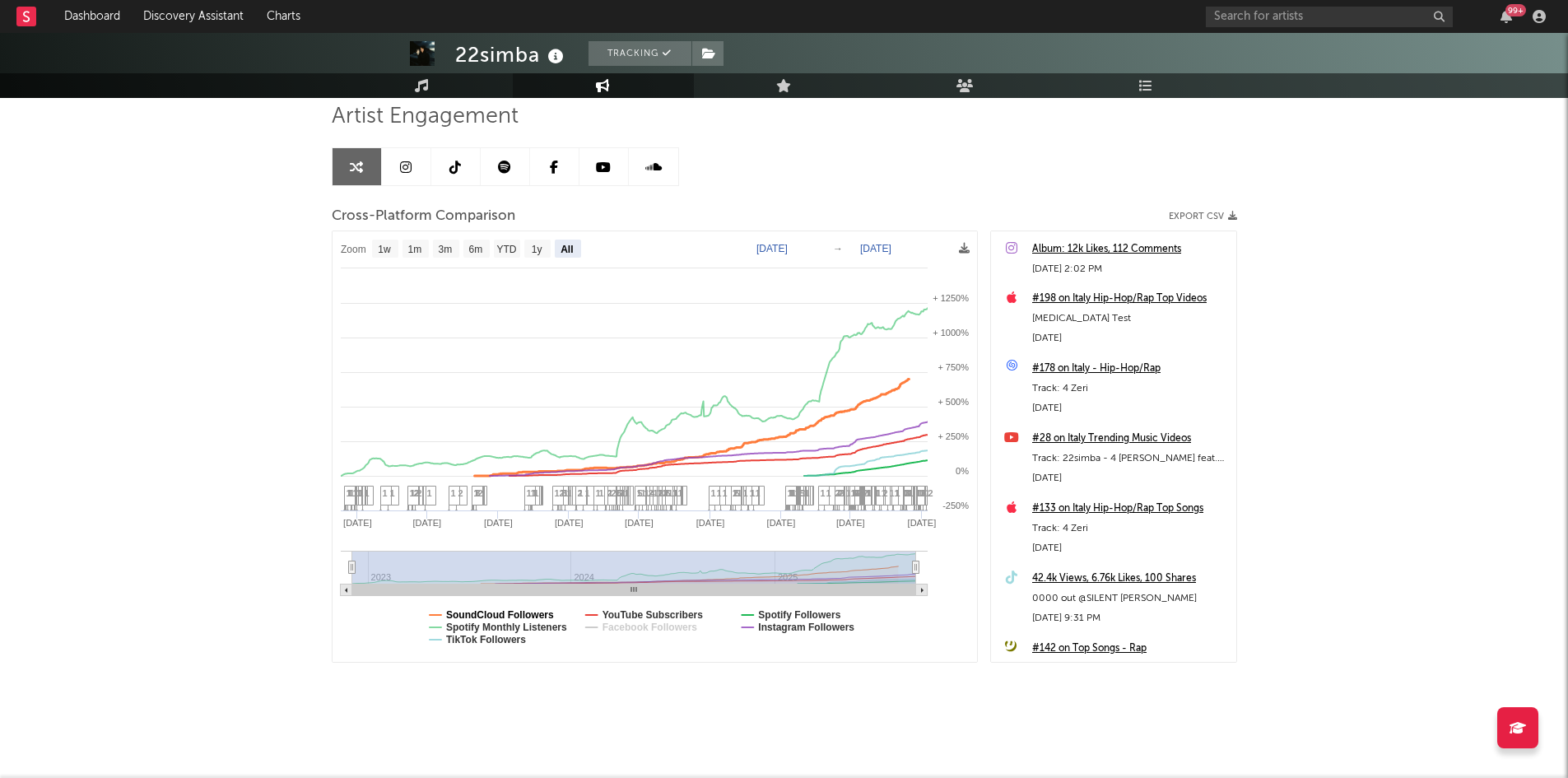
click at [485, 611] on text "SoundCloud Followers" at bounding box center [500, 615] width 108 height 12
select select "All"
click at [618, 610] on text "YouTube Subscribers" at bounding box center [652, 615] width 101 height 12
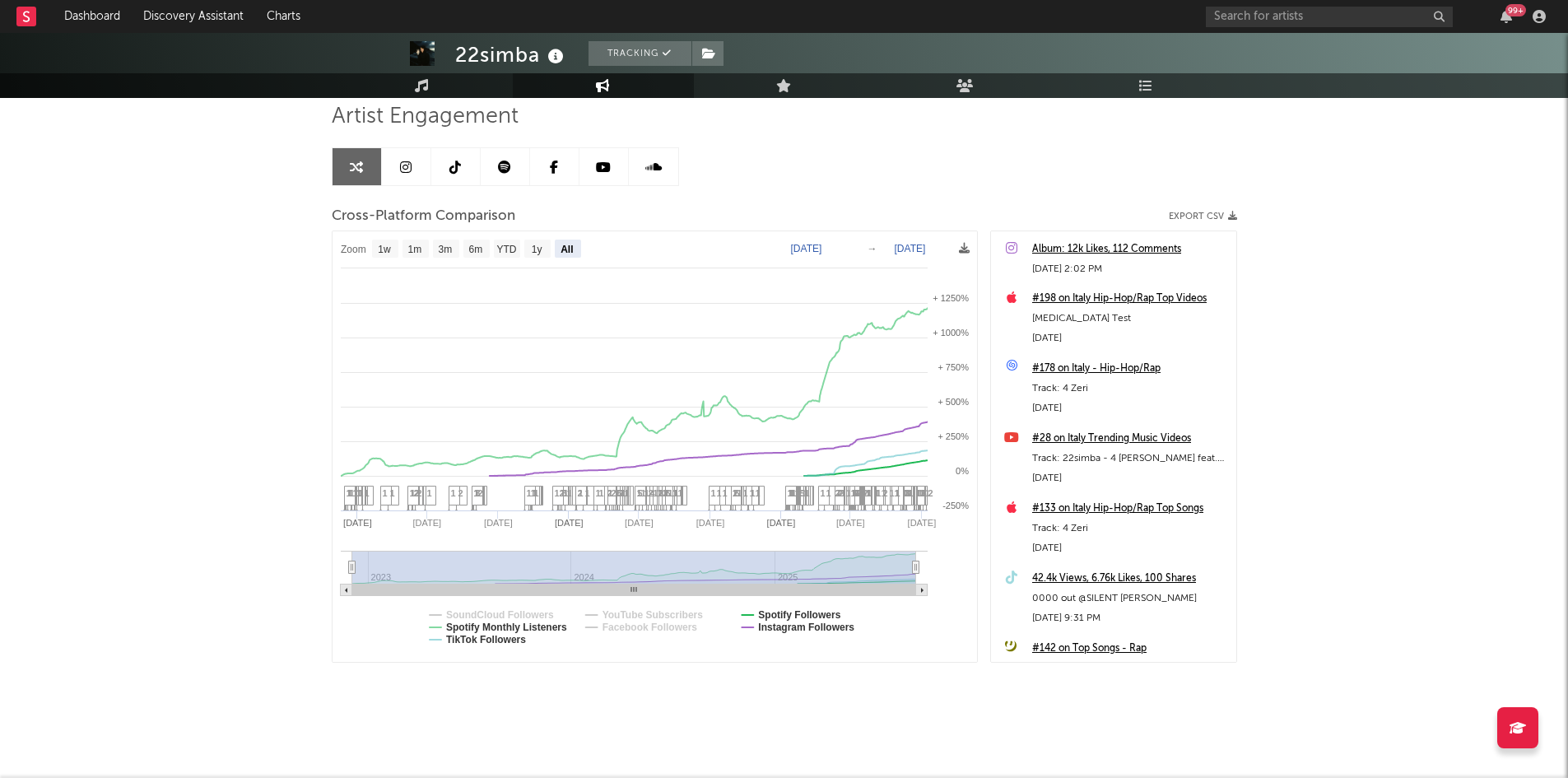
select select "All"
click at [1511, 444] on div "22simba Tracking [GEOGRAPHIC_DATA] | Hip-Hop/Rap Edit Tracking Email Alerts Off…" at bounding box center [784, 345] width 1568 height 864
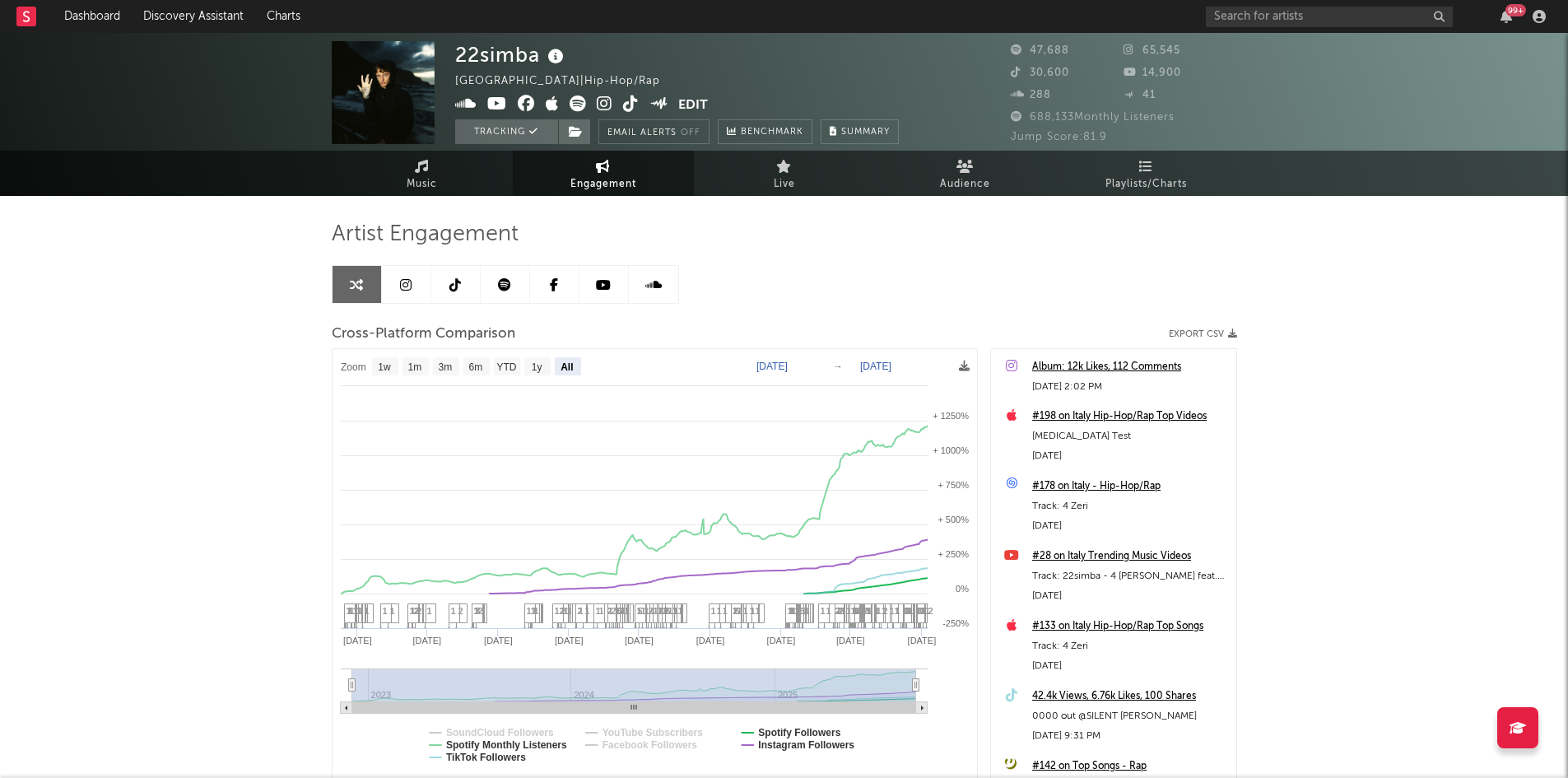
scroll to position [0, 0]
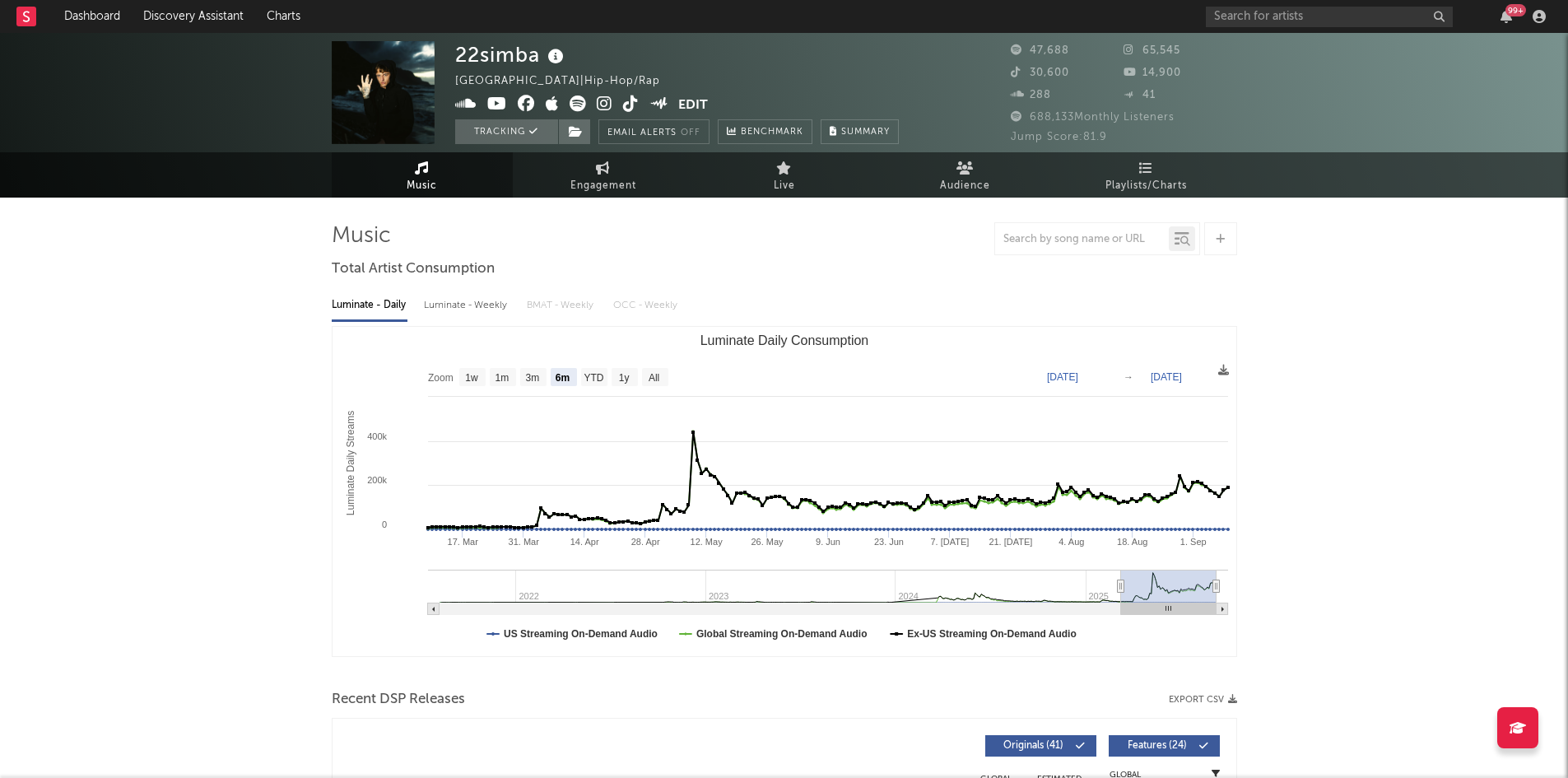
select select "6m"
click at [30, 16] on rect at bounding box center [27, 17] width 20 height 20
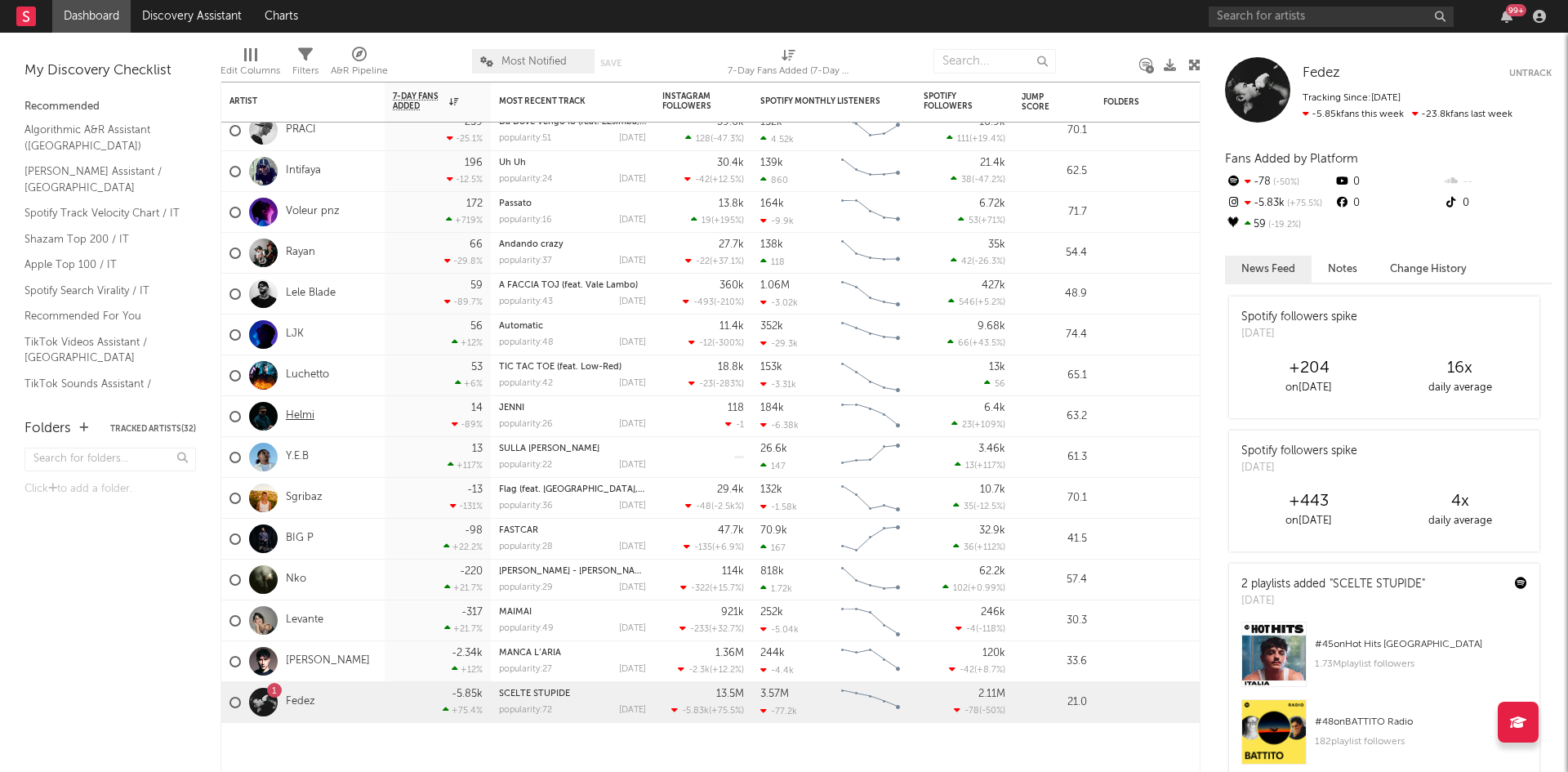
click at [296, 417] on link "Helmi" at bounding box center [300, 416] width 29 height 14
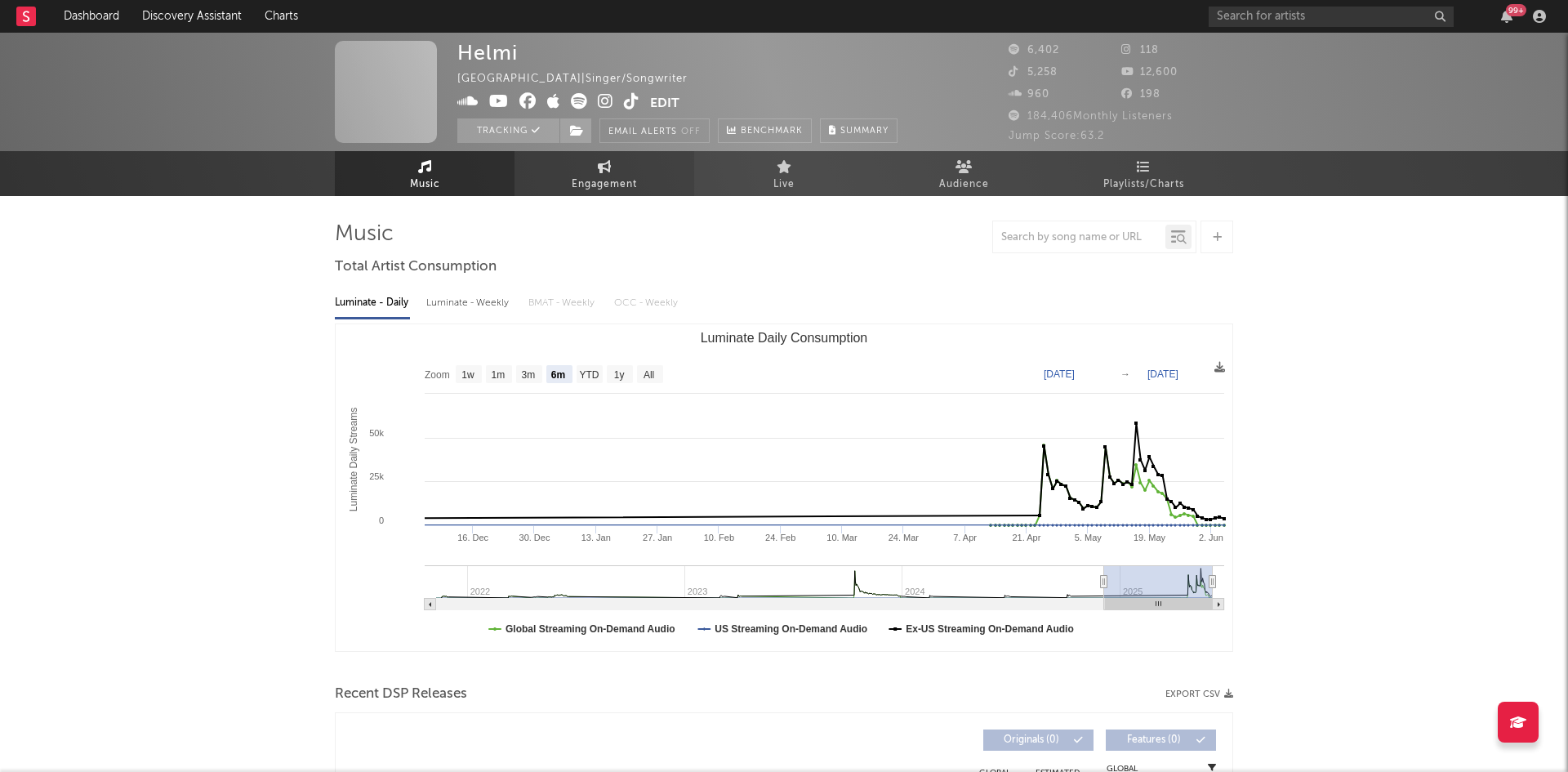
click at [588, 171] on link "Engagement" at bounding box center [604, 173] width 180 height 45
select select "1w"
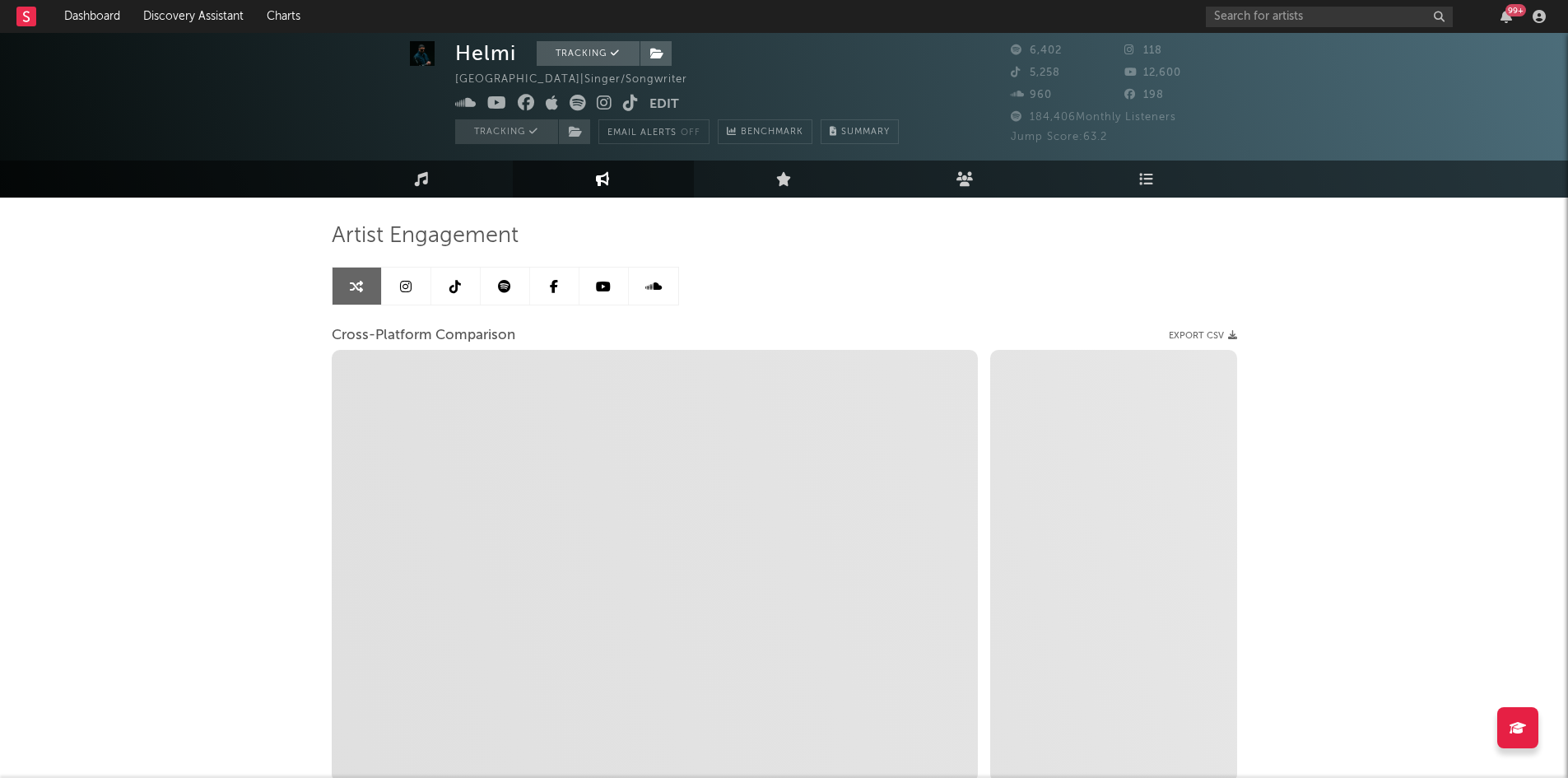
scroll to position [120, 0]
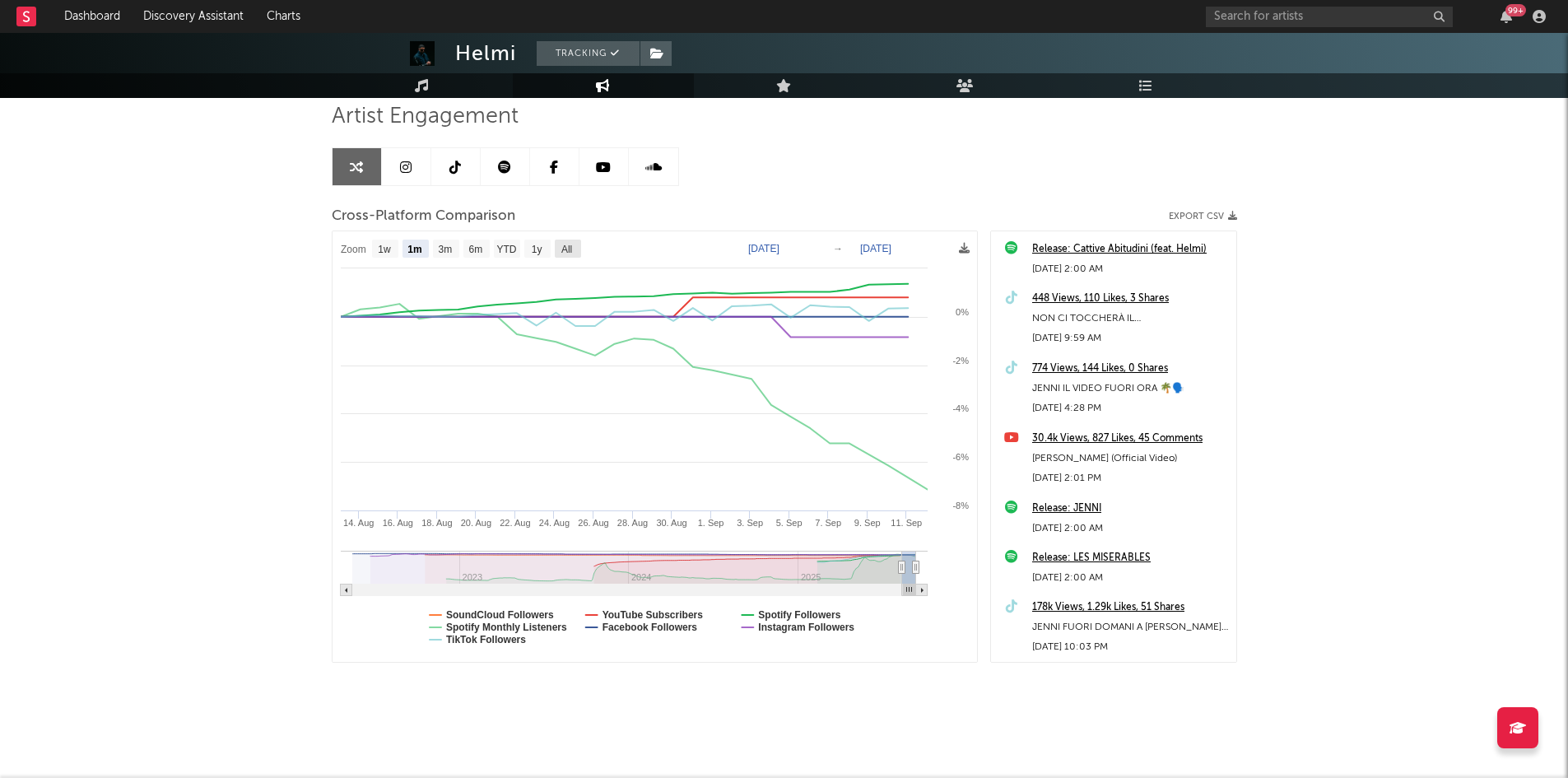
click at [557, 245] on rect at bounding box center [568, 249] width 27 height 18
select select "All"
type input "2022-05-14"
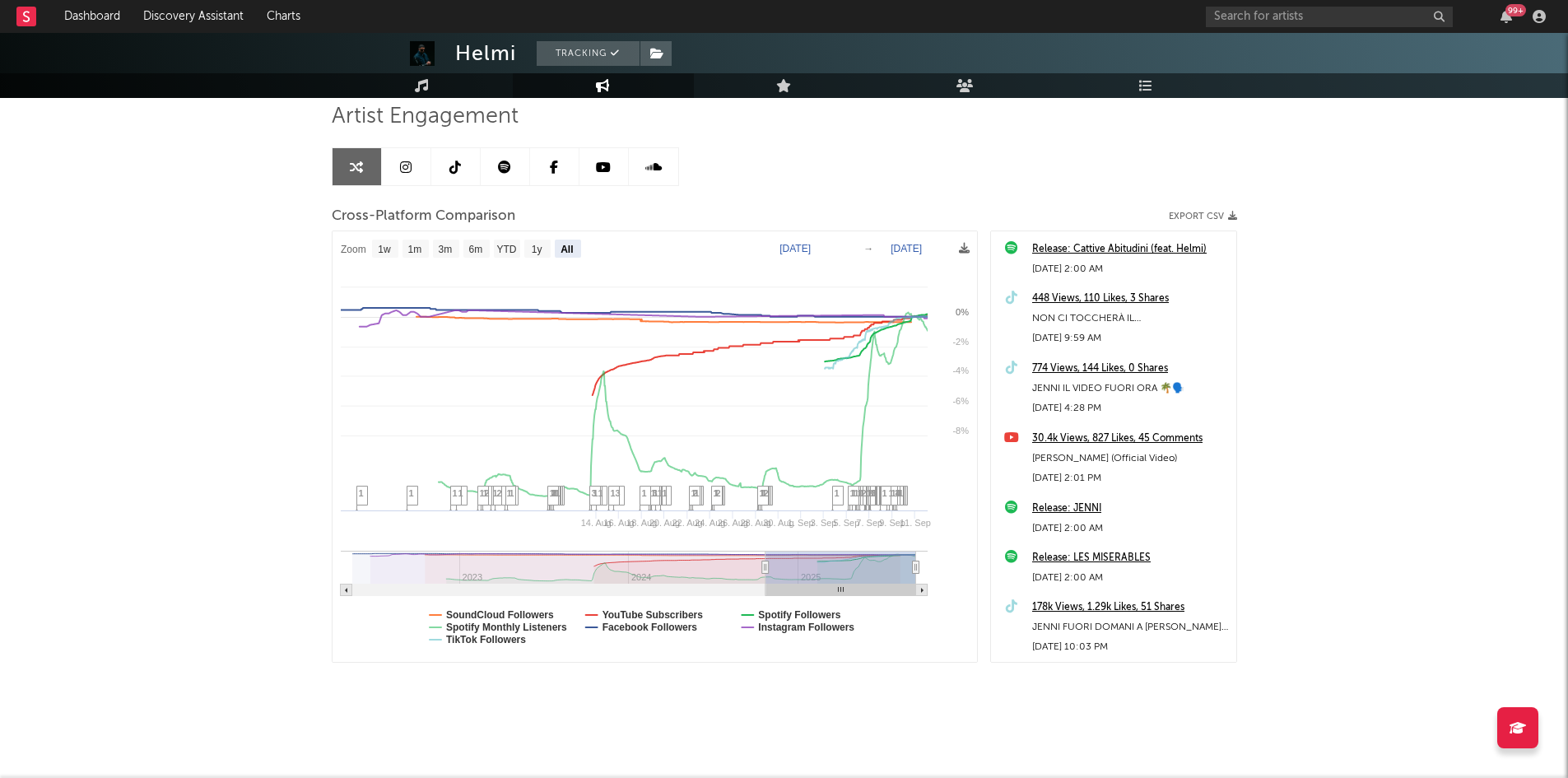
select select "All"
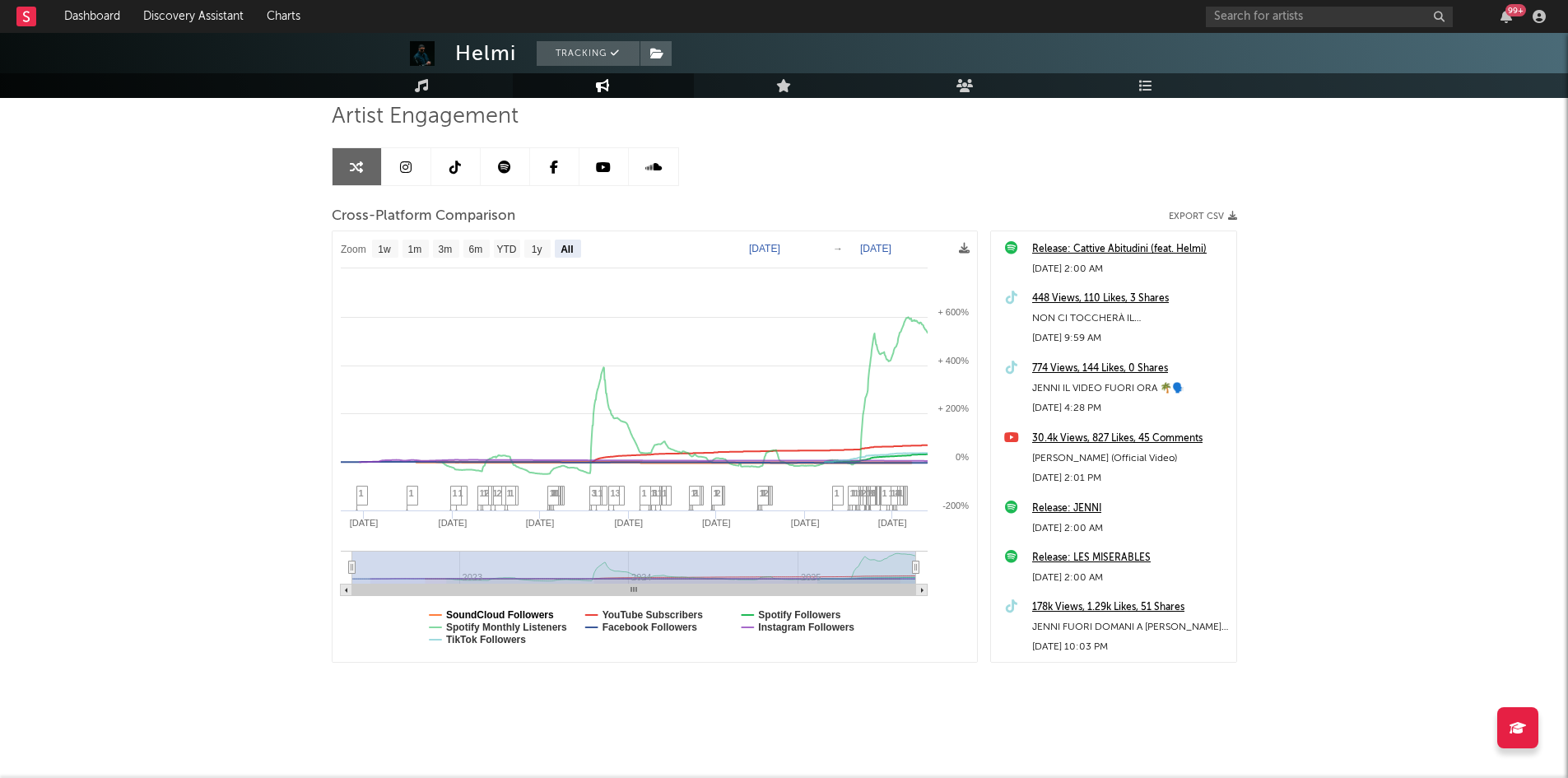
click at [491, 609] on text "SoundCloud Followers" at bounding box center [500, 615] width 108 height 12
select select "All"
click at [633, 610] on text "YouTube Subscribers" at bounding box center [652, 615] width 101 height 12
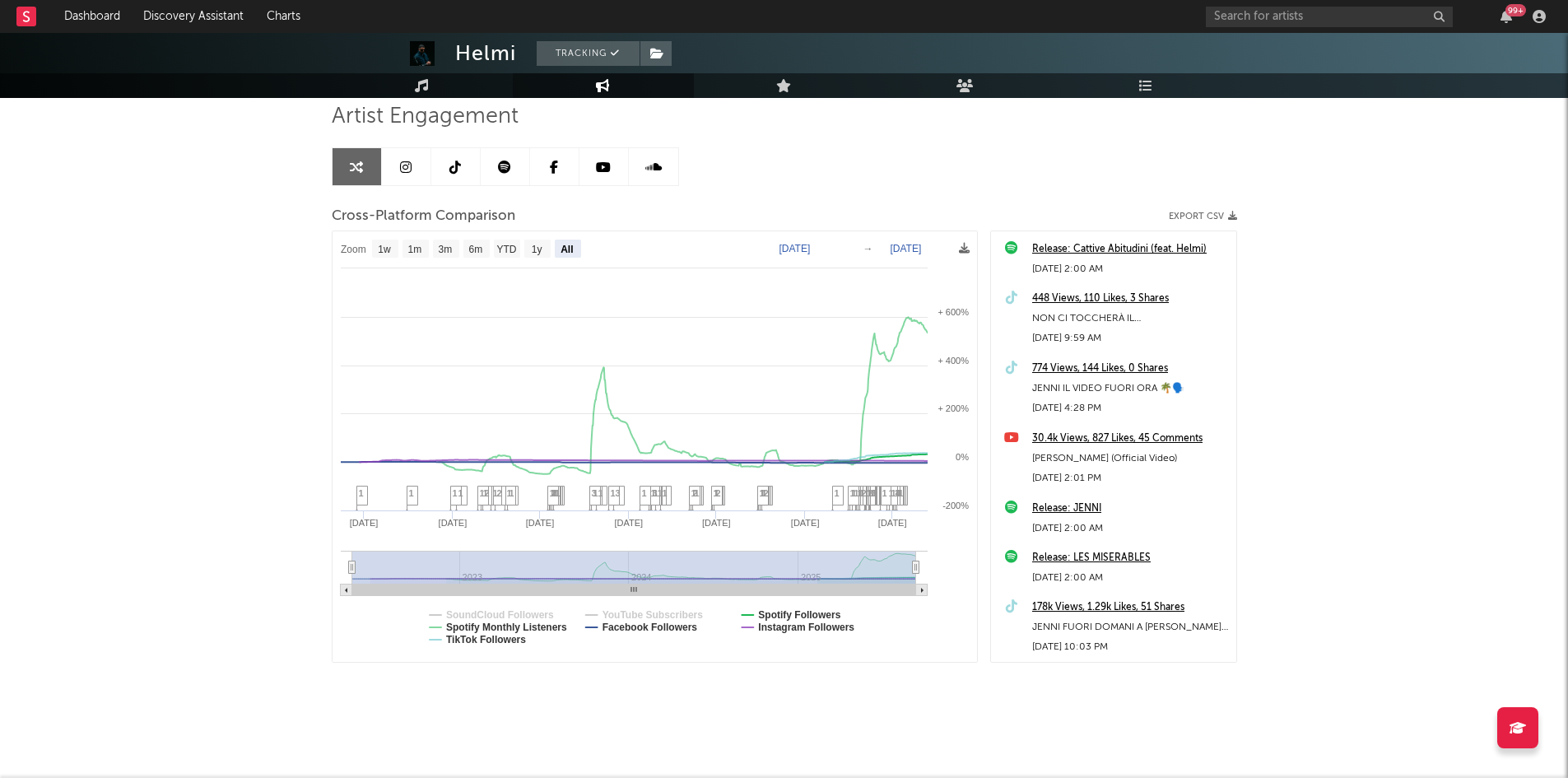
select select "All"
click at [644, 627] on text "Facebook Followers" at bounding box center [649, 628] width 95 height 12
select select "All"
click at [33, 11] on rect at bounding box center [27, 17] width 20 height 20
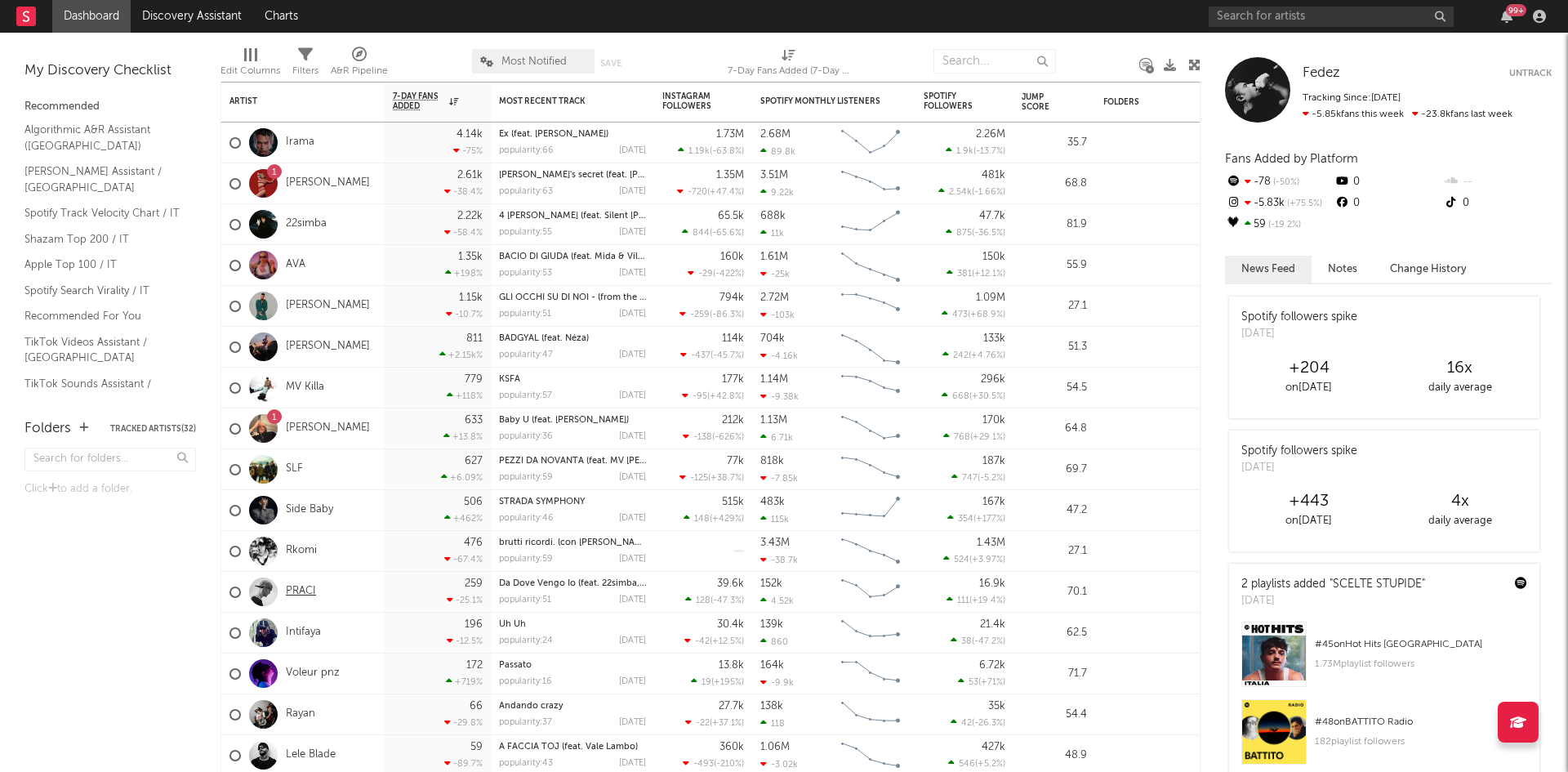
click at [302, 593] on link "PRACI" at bounding box center [301, 592] width 30 height 14
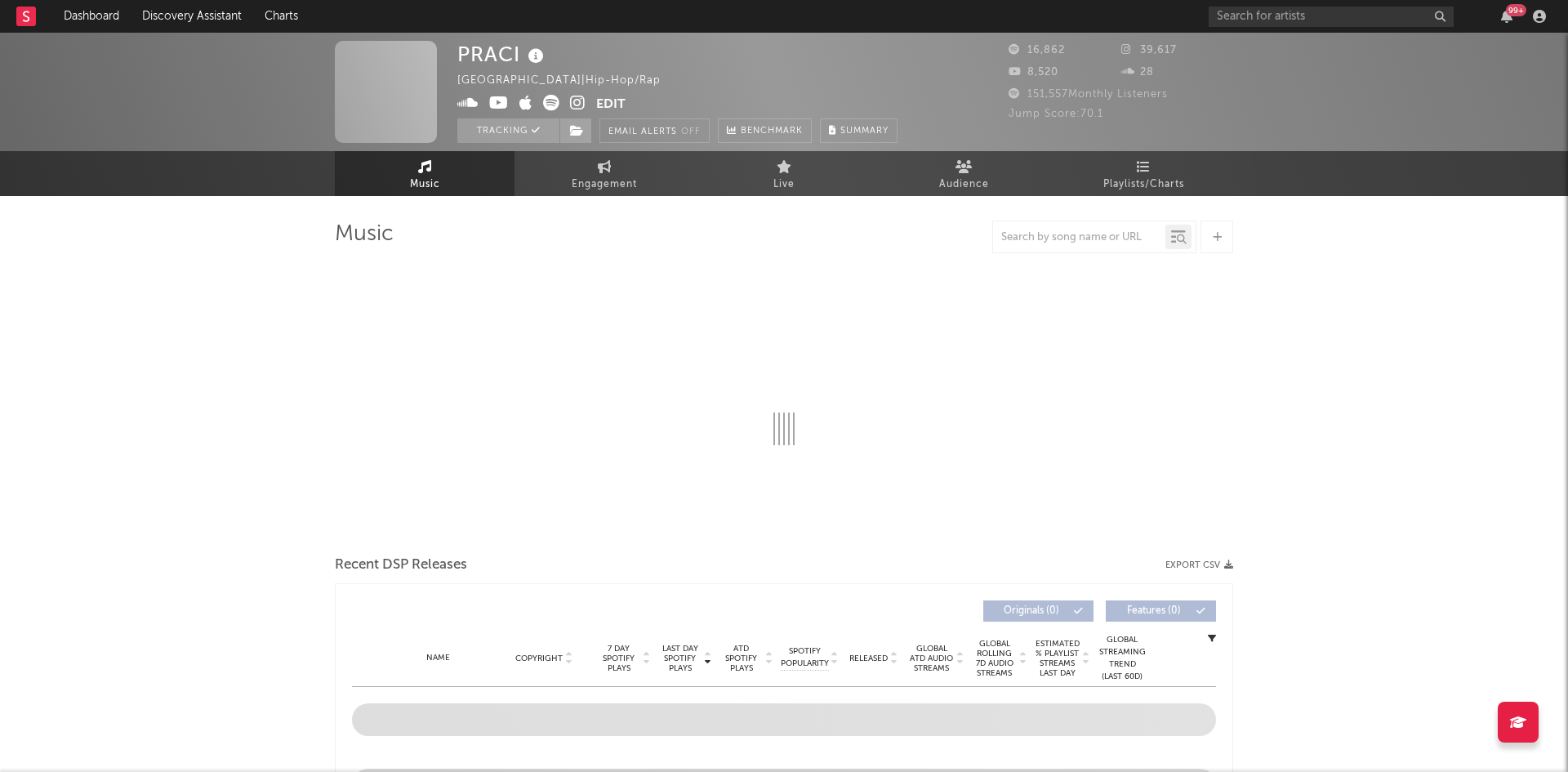
select select "6m"
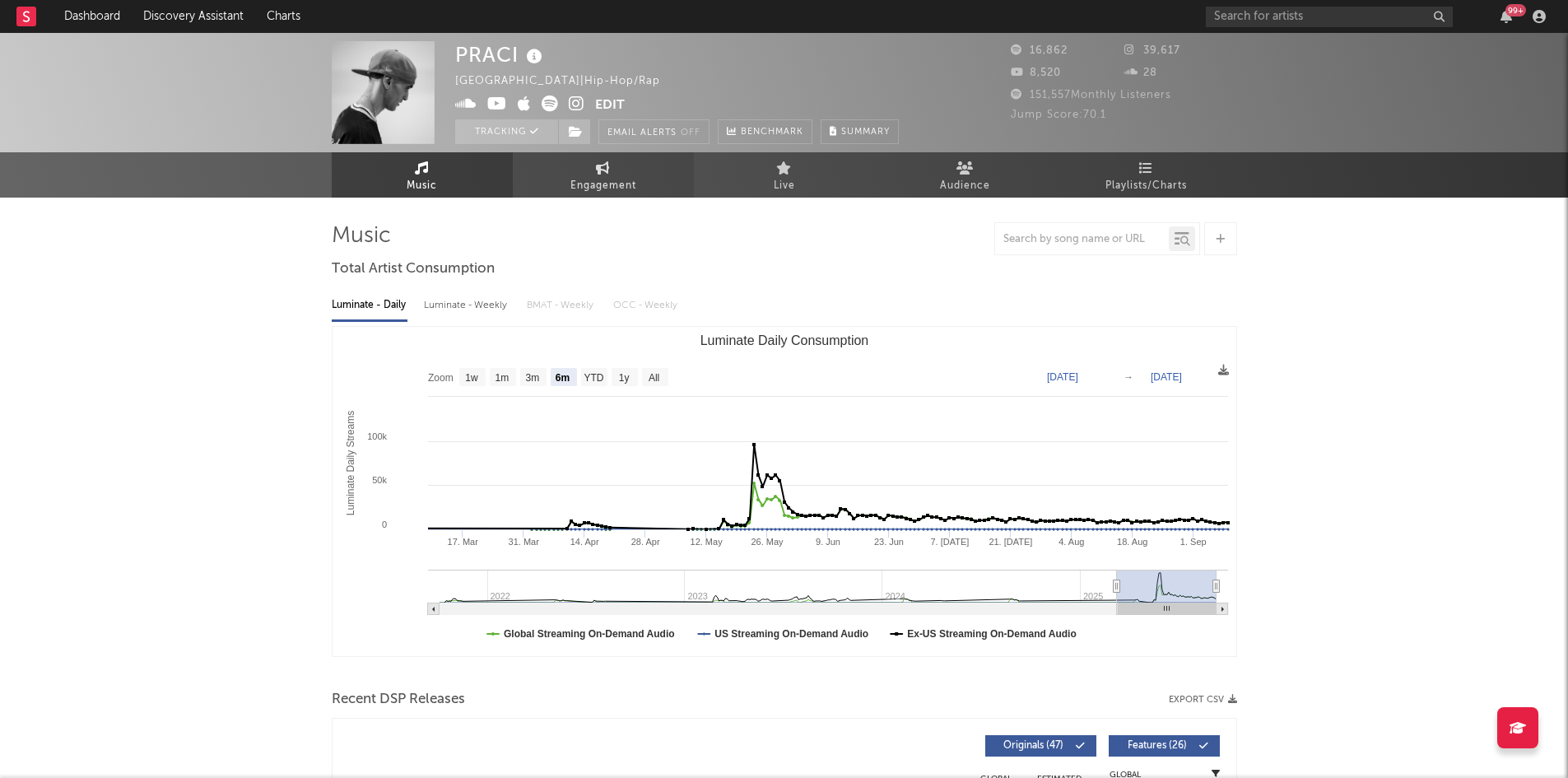
click at [603, 183] on span "Engagement" at bounding box center [603, 186] width 66 height 20
select select "1w"
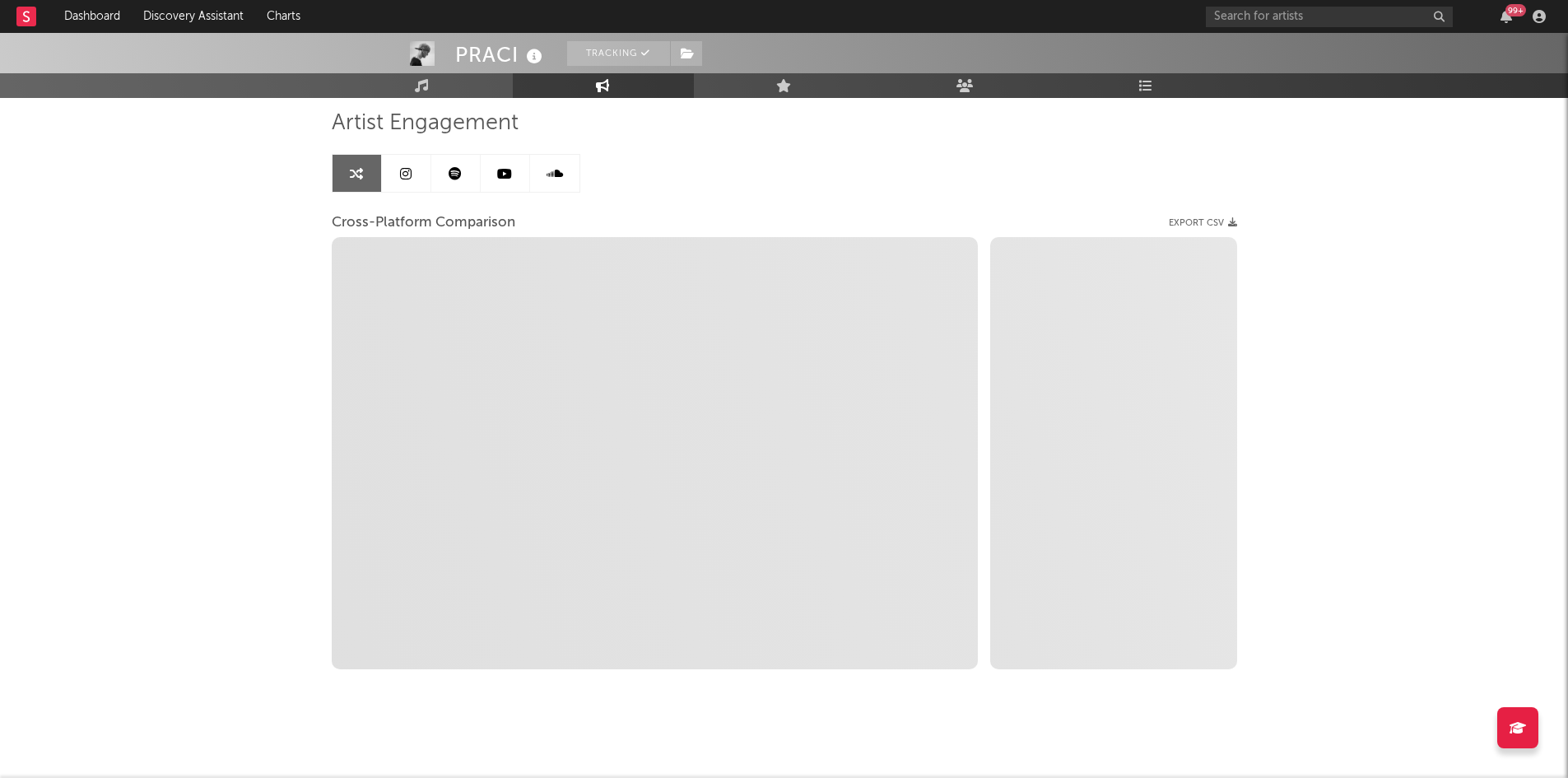
scroll to position [120, 0]
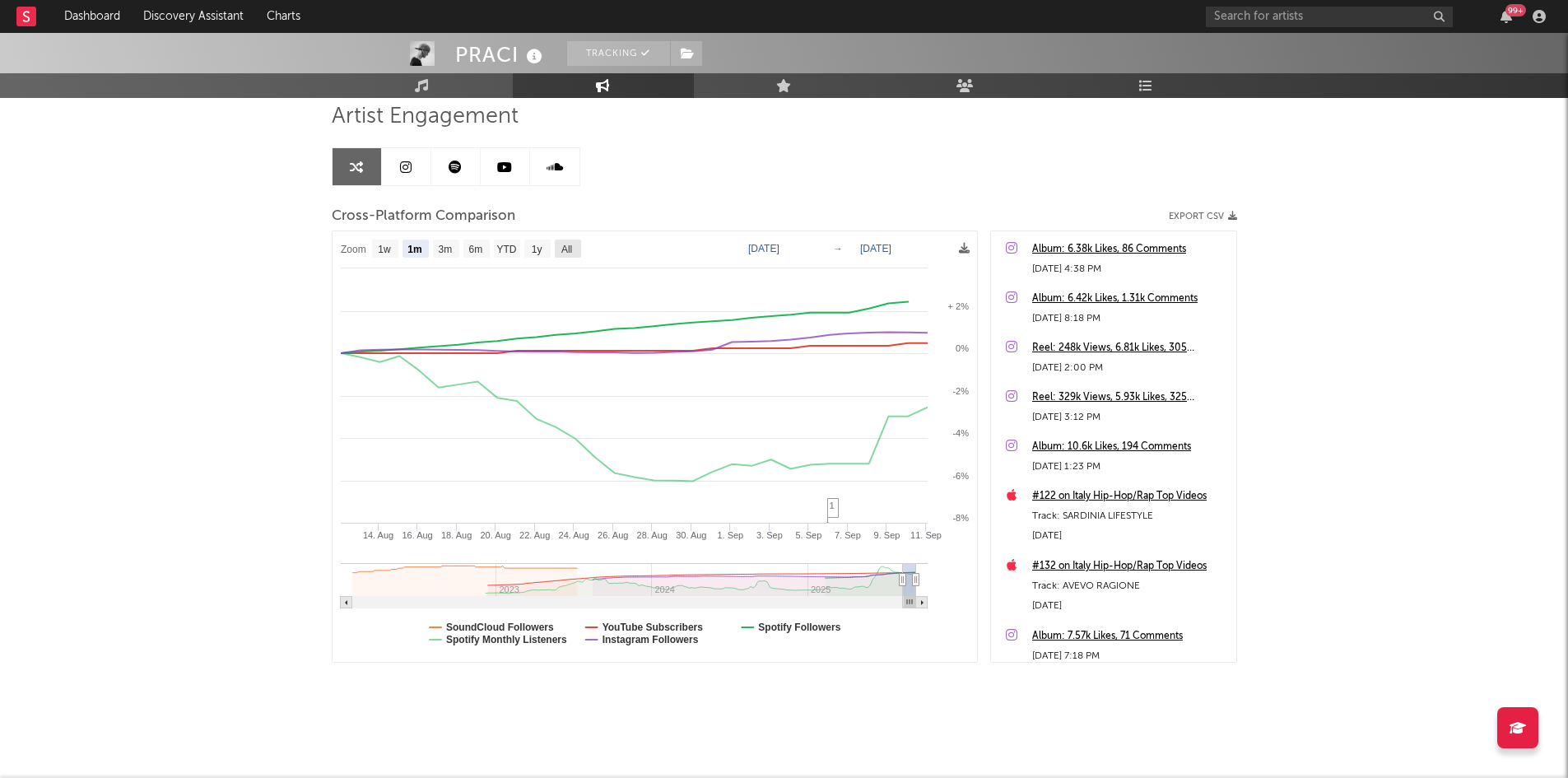
click at [575, 249] on rect at bounding box center [568, 249] width 27 height 18
select select "All"
type input "2022-01-27"
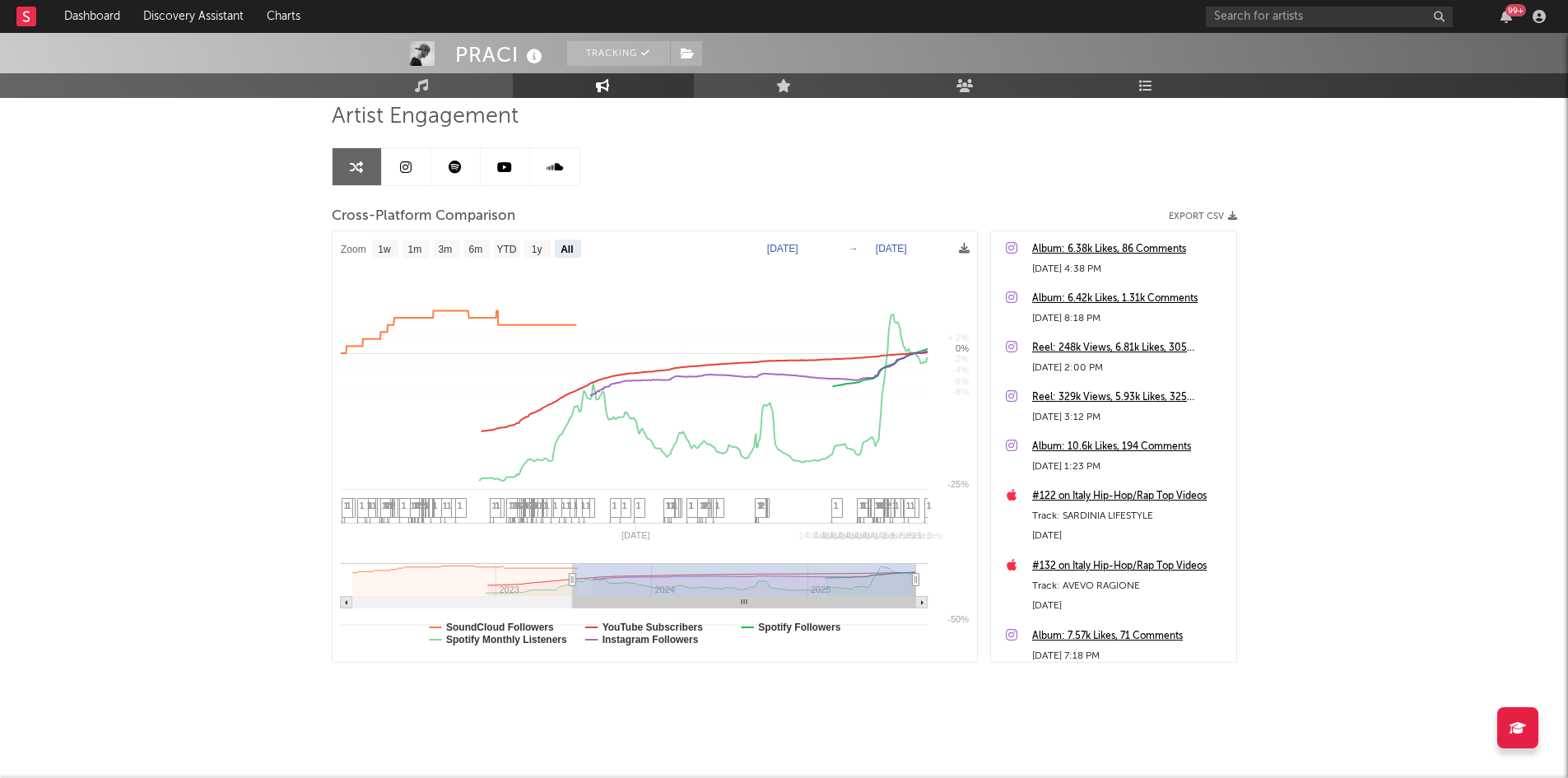
select select "All"
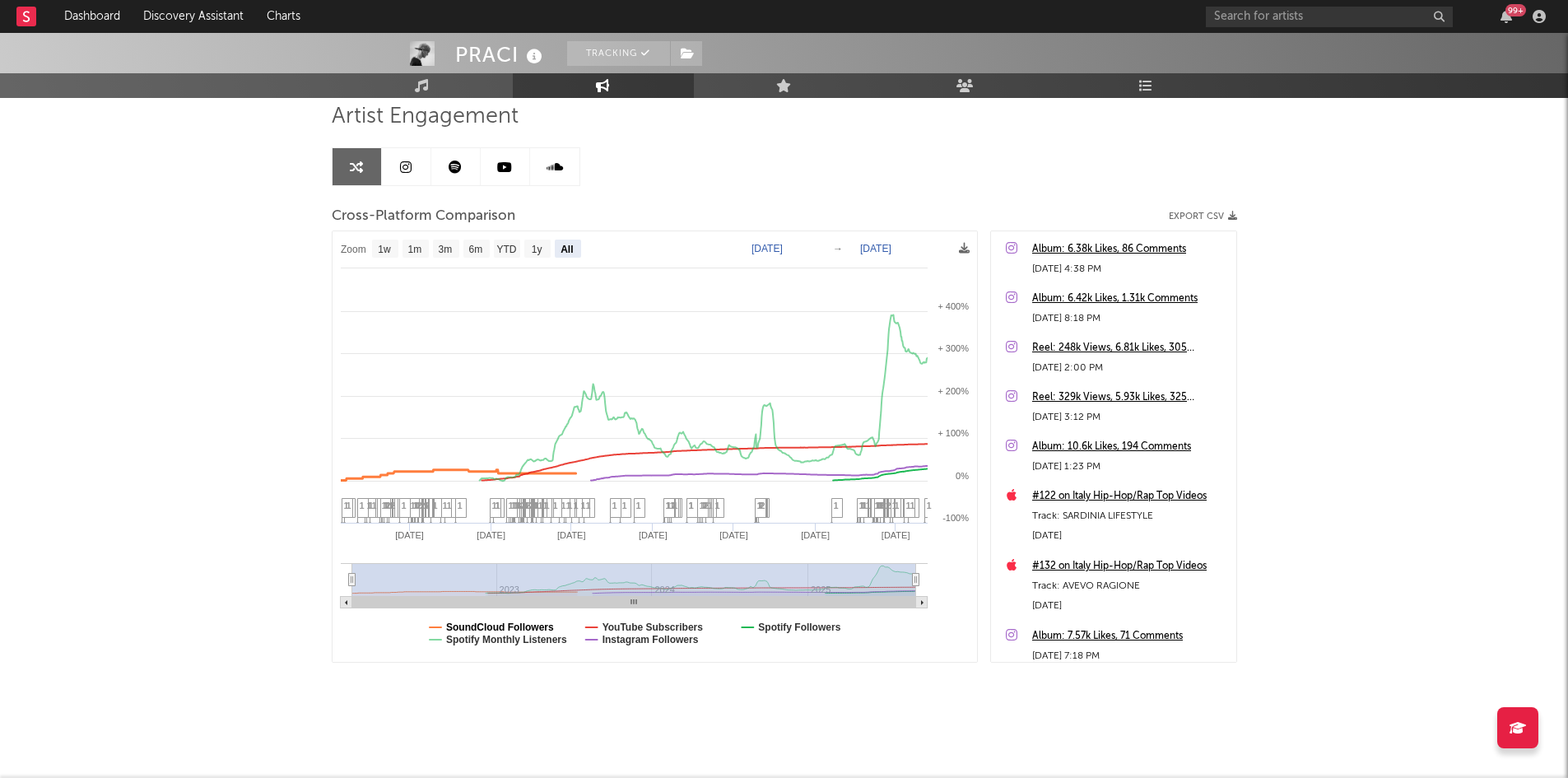
click at [506, 624] on text "SoundCloud Followers" at bounding box center [500, 628] width 108 height 12
select select "All"
click at [609, 627] on text "YouTube Subscribers" at bounding box center [652, 628] width 101 height 12
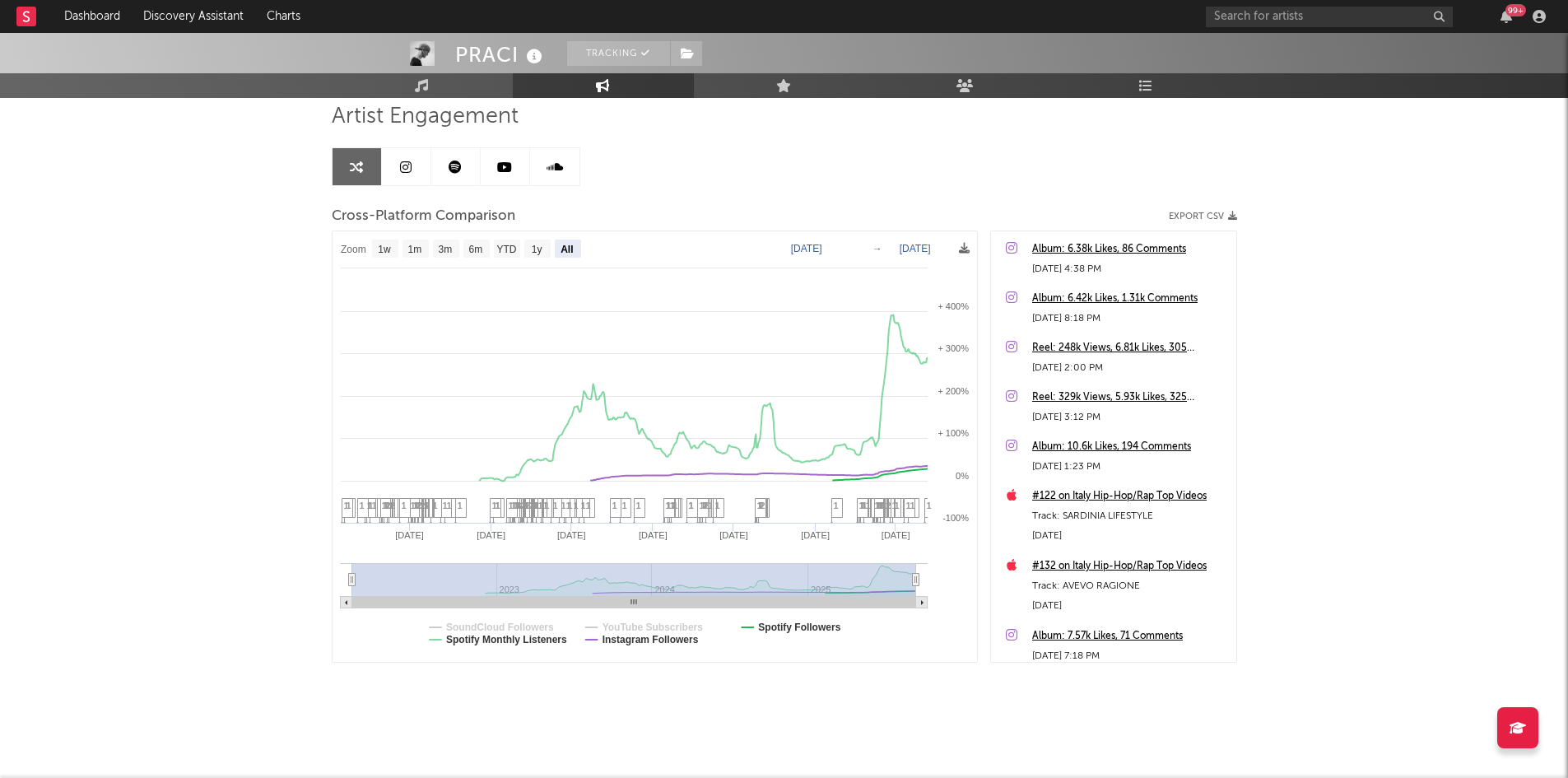
select select "All"
click at [24, 5] on link at bounding box center [27, 17] width 20 height 33
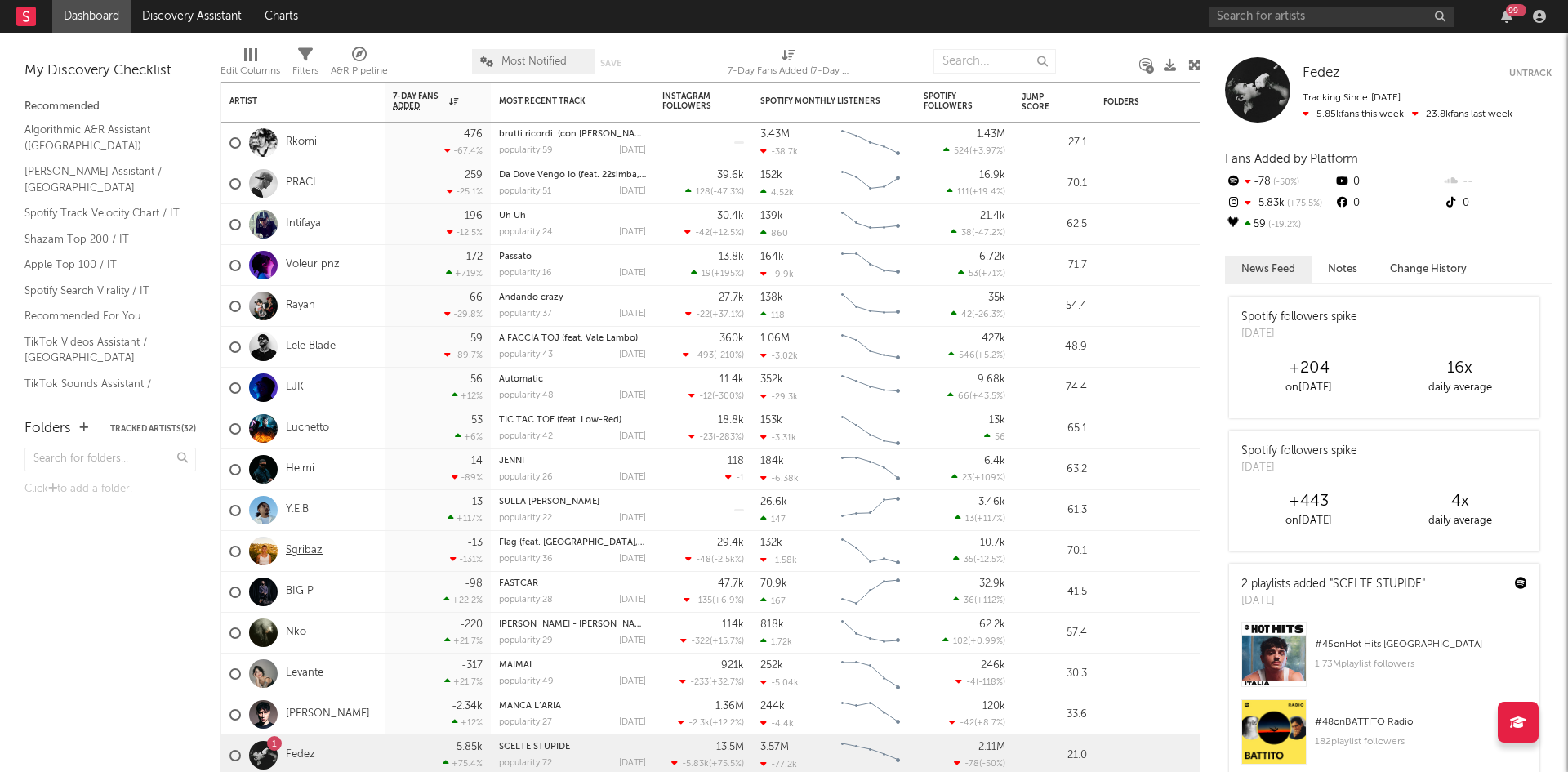
click at [306, 548] on link "Sgribaz" at bounding box center [304, 550] width 37 height 14
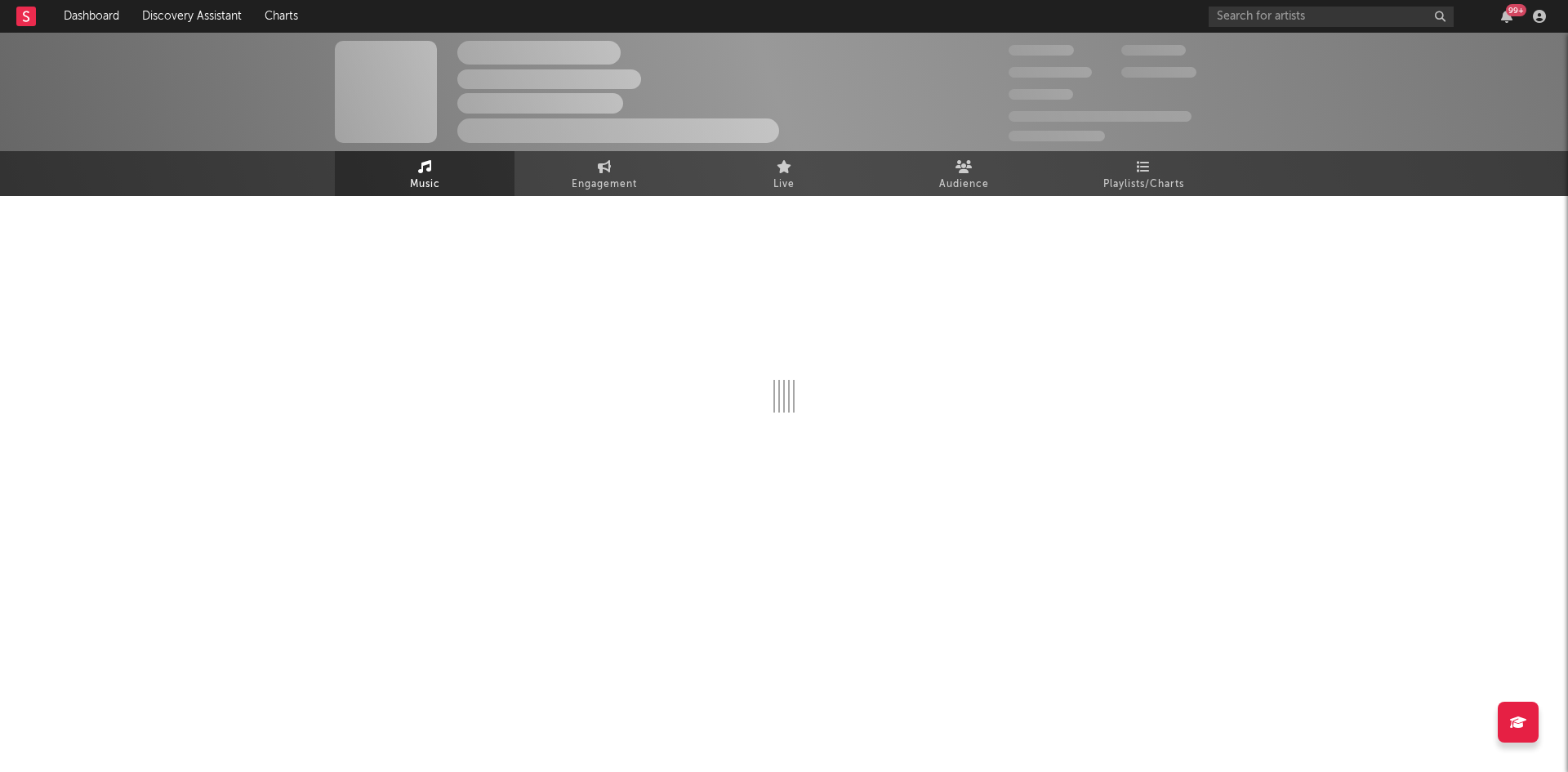
select select "6m"
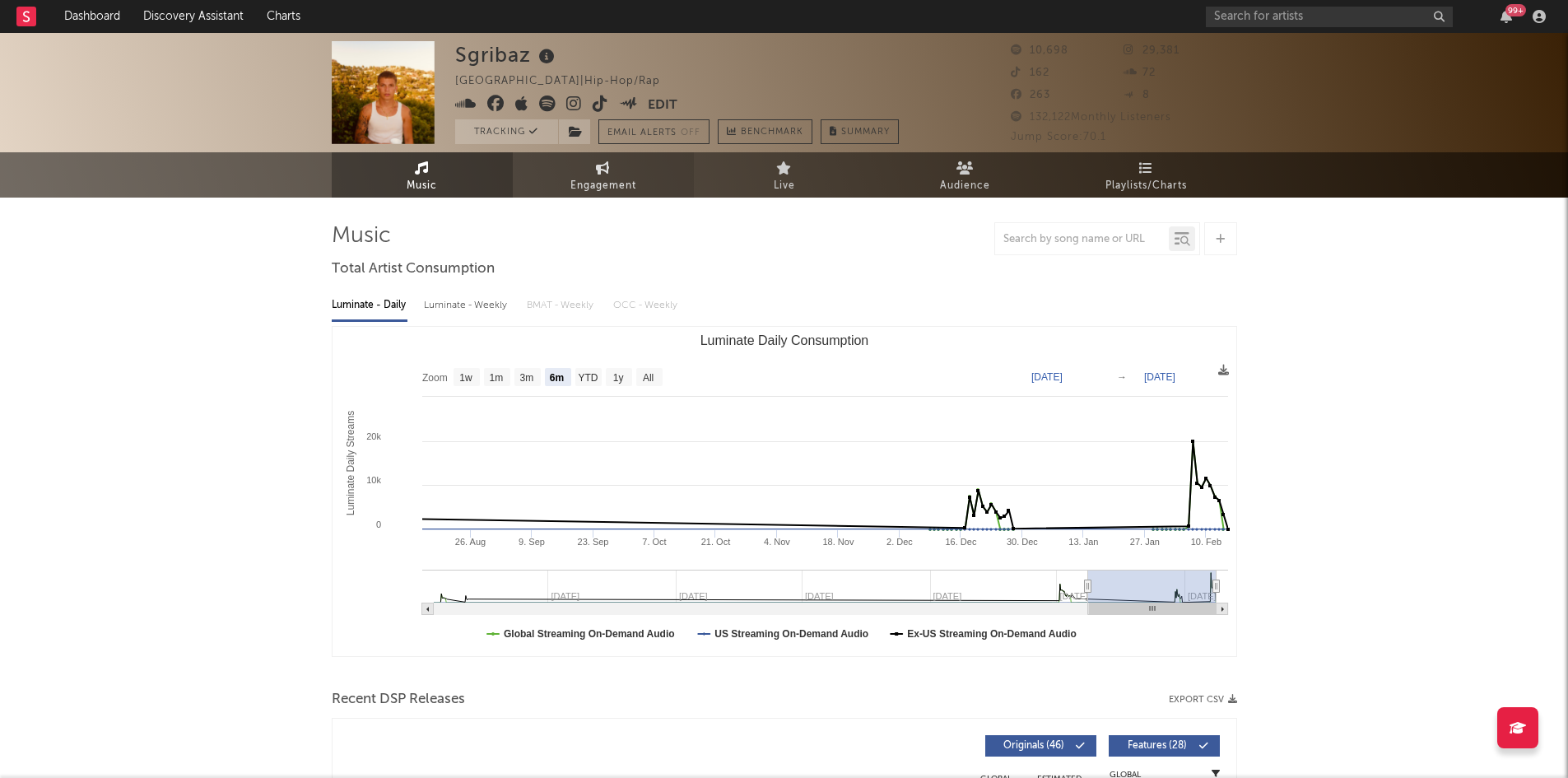
click at [581, 168] on link "Engagement" at bounding box center [603, 174] width 181 height 46
select select "1w"
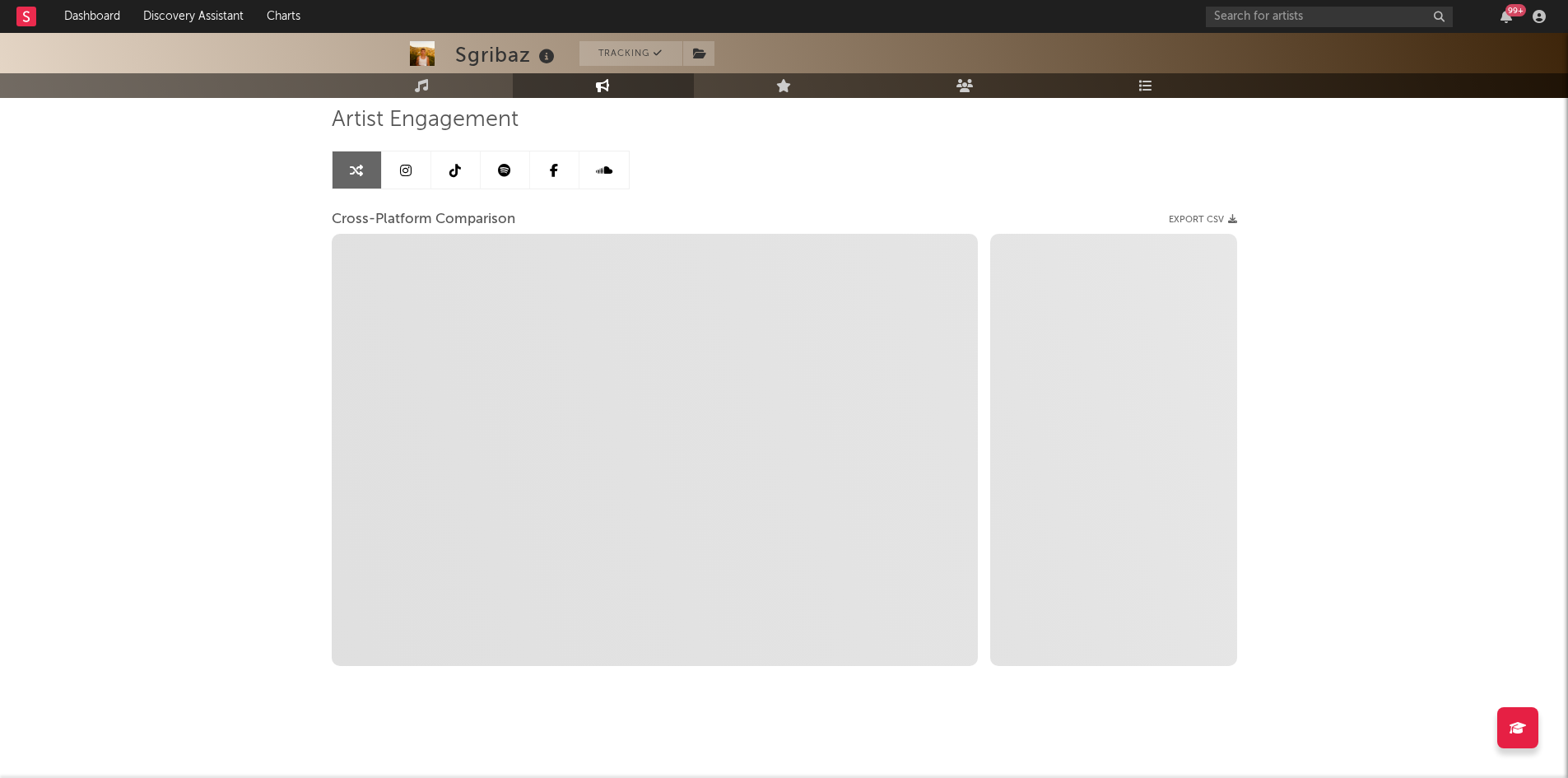
scroll to position [120, 0]
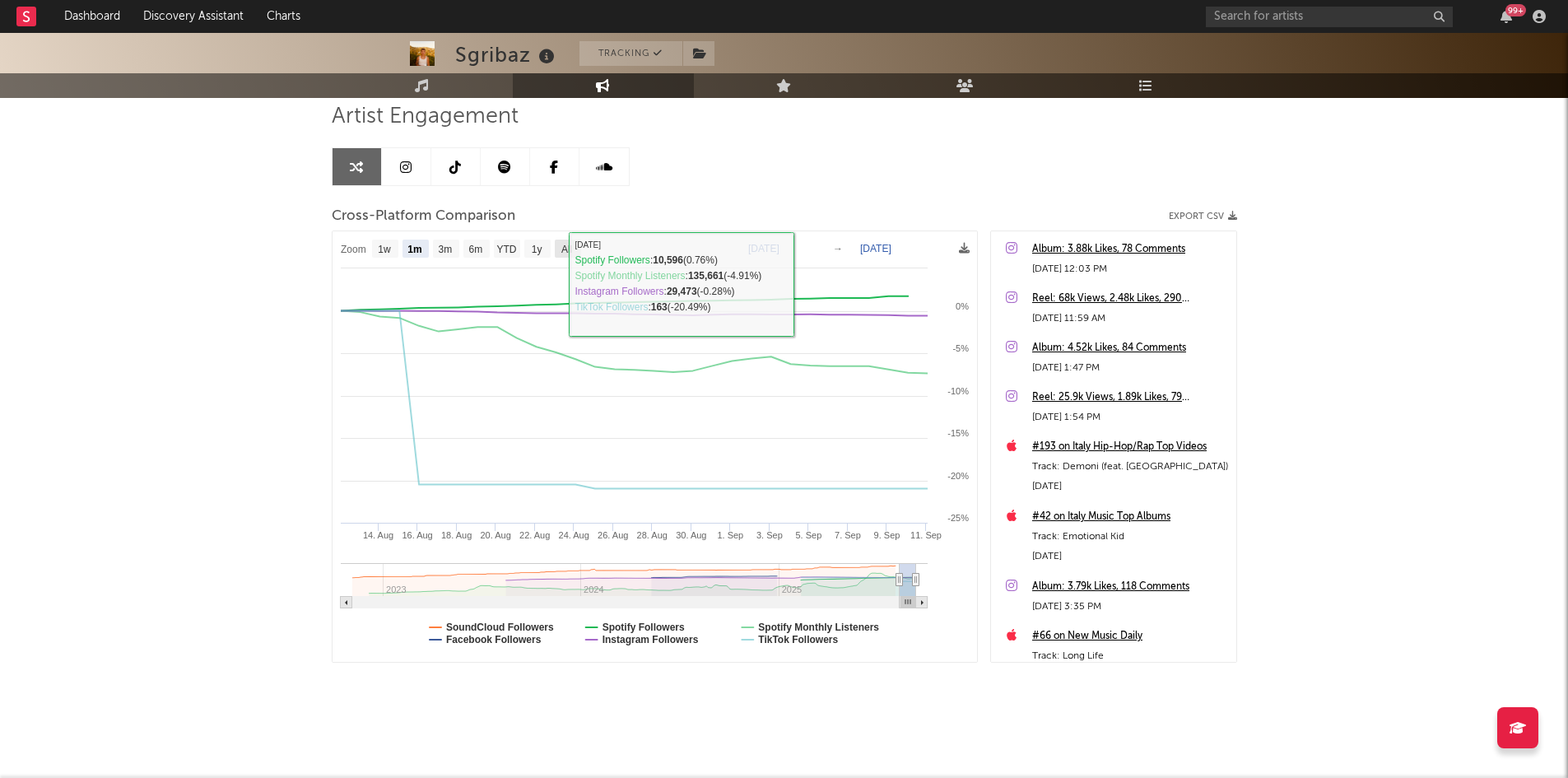
click at [565, 248] on text "All" at bounding box center [565, 249] width 11 height 12
select select "All"
type input "2022-11-04"
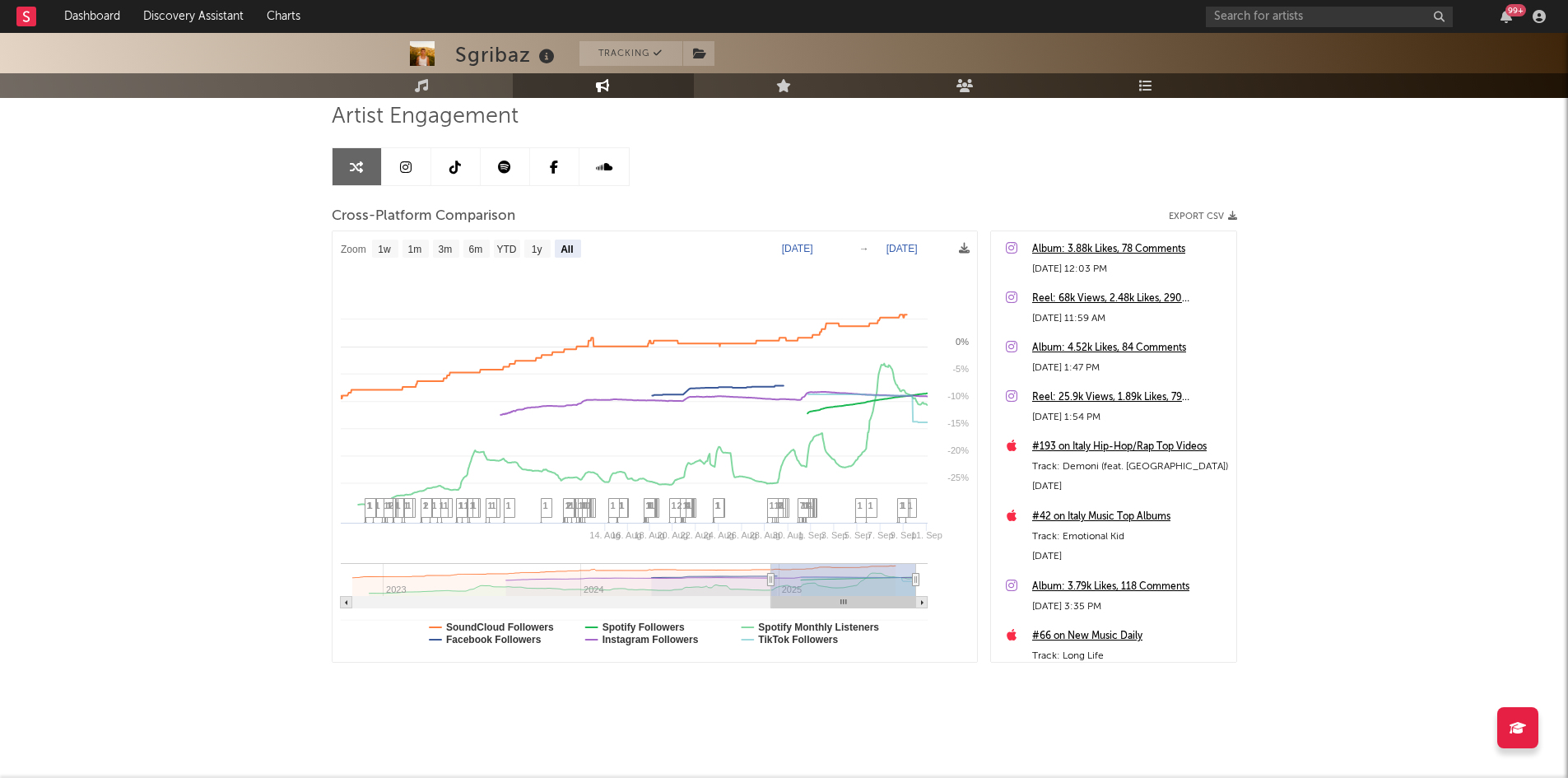
select select "All"
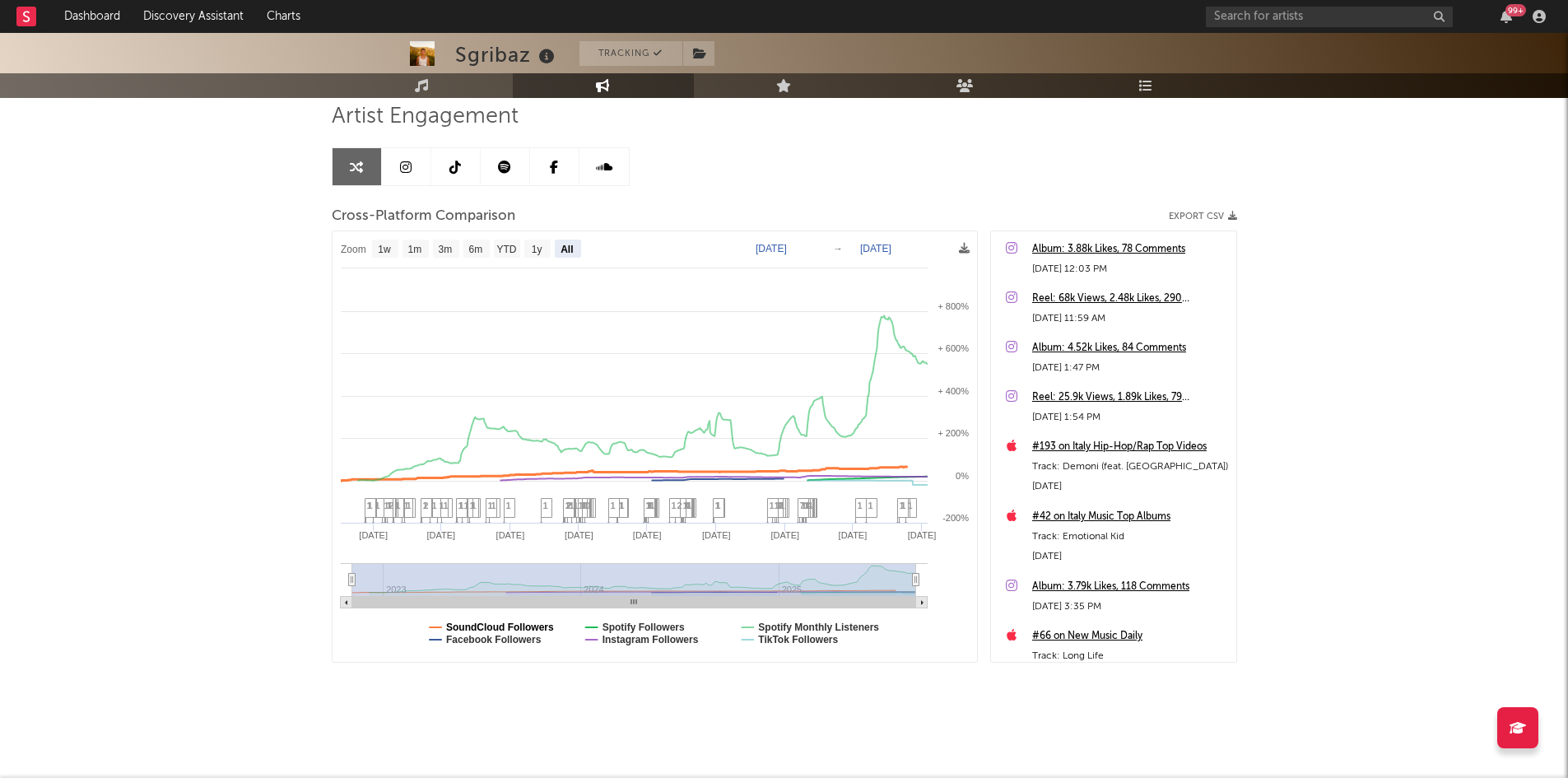
click at [496, 622] on text "SoundCloud Followers" at bounding box center [500, 628] width 108 height 12
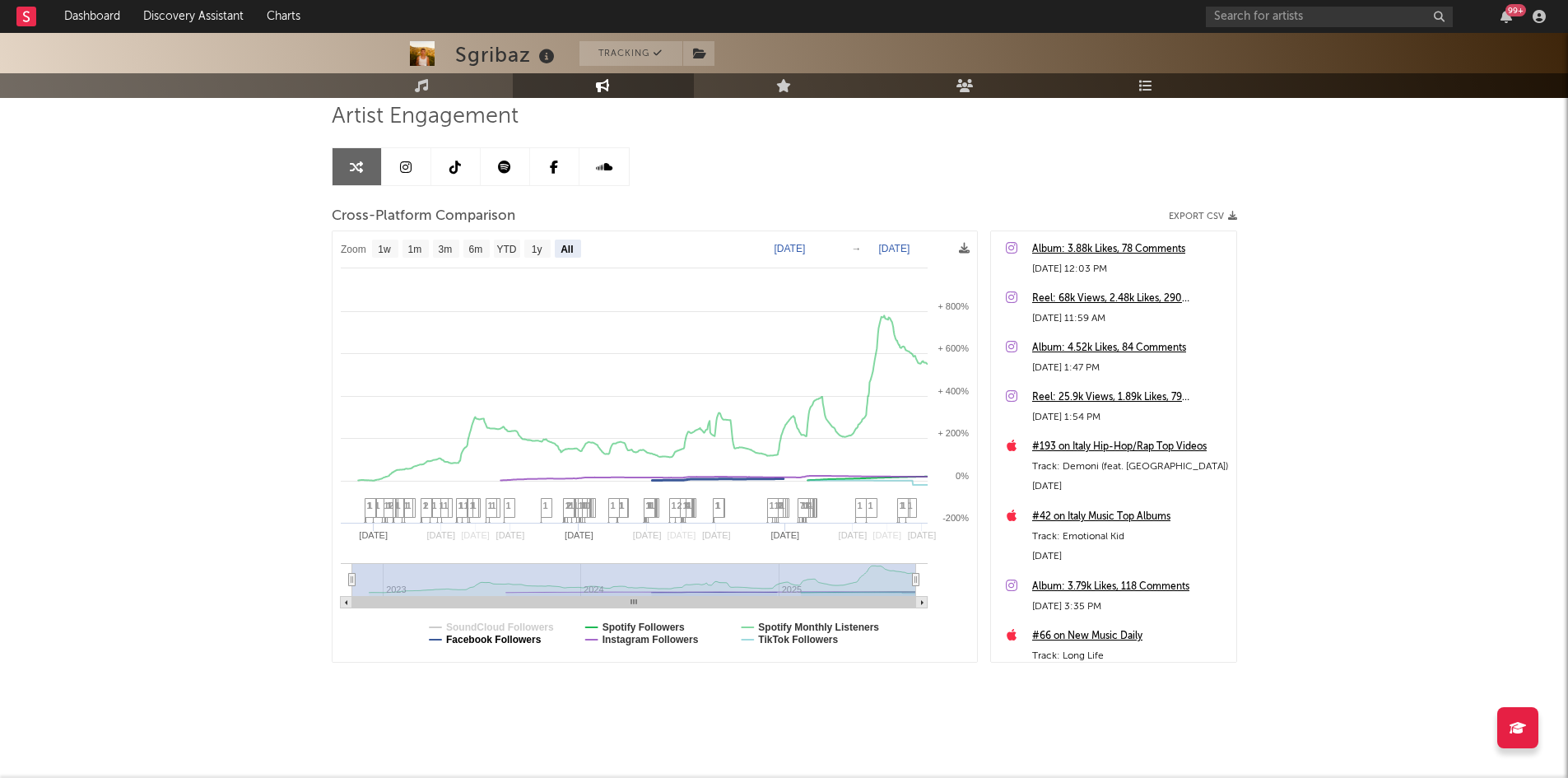
select select "All"
click at [493, 641] on text "Facebook Followers" at bounding box center [493, 639] width 95 height 12
select select "All"
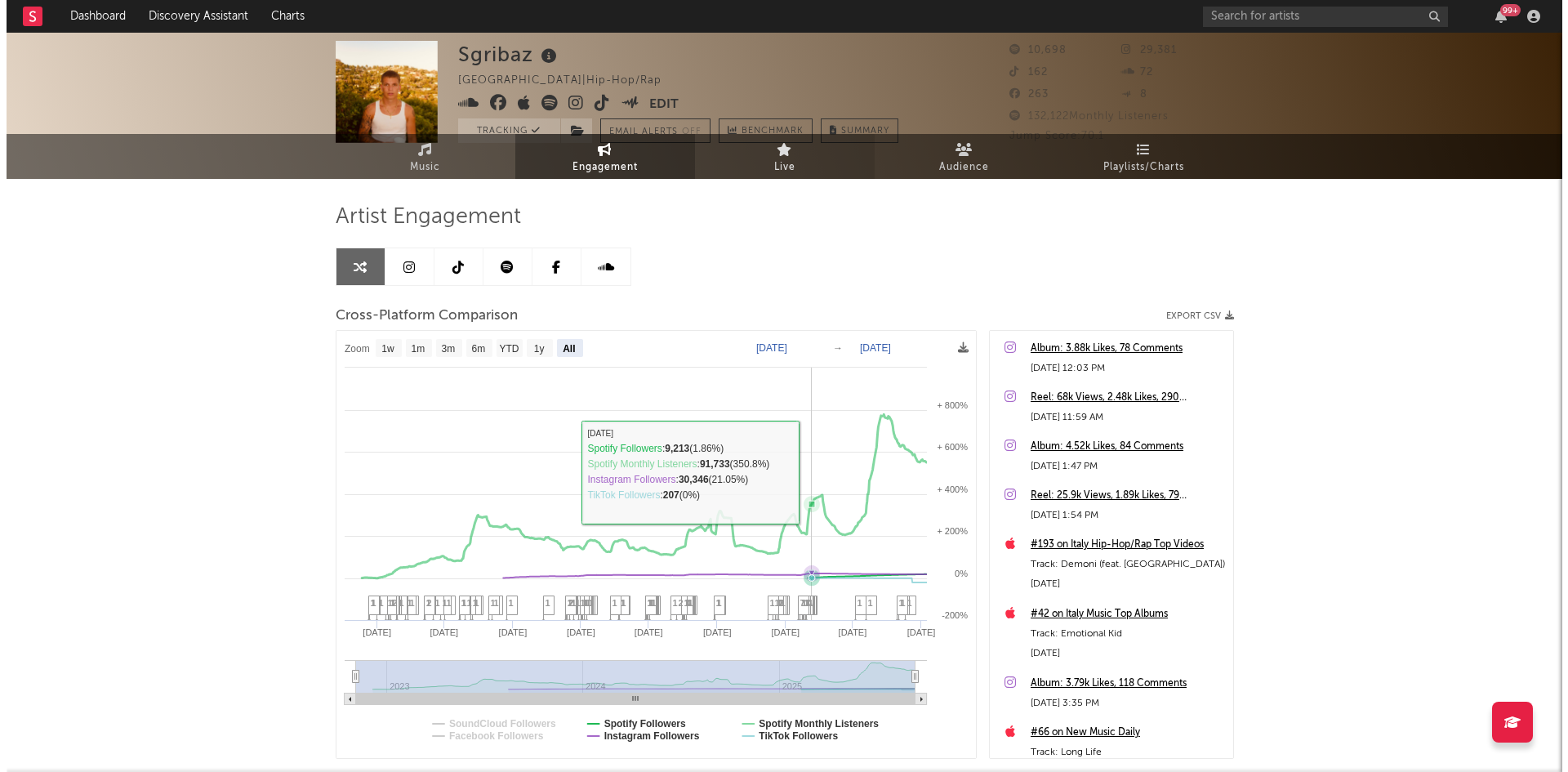
scroll to position [0, 0]
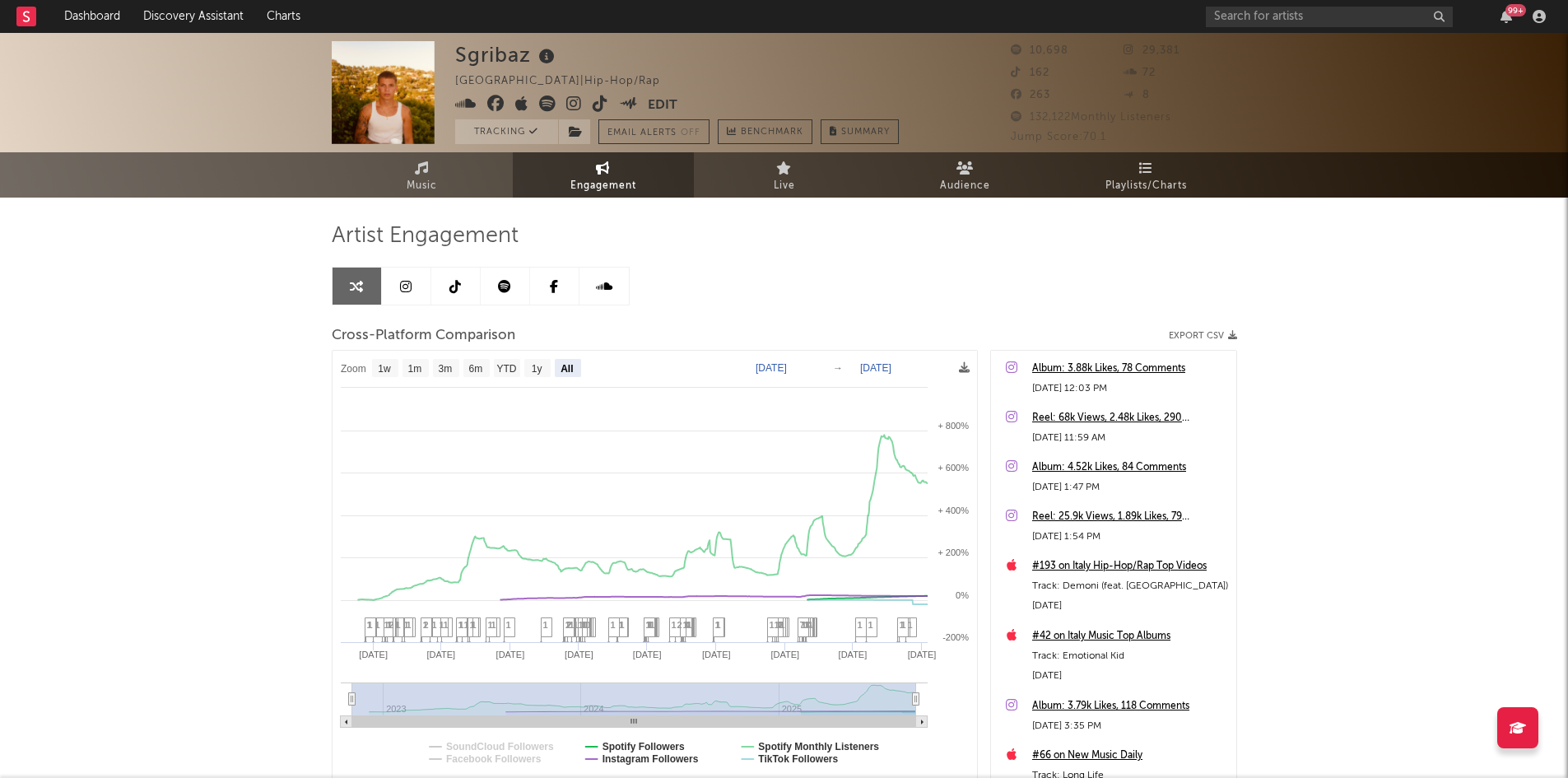
click at [24, 17] on rect at bounding box center [27, 17] width 20 height 20
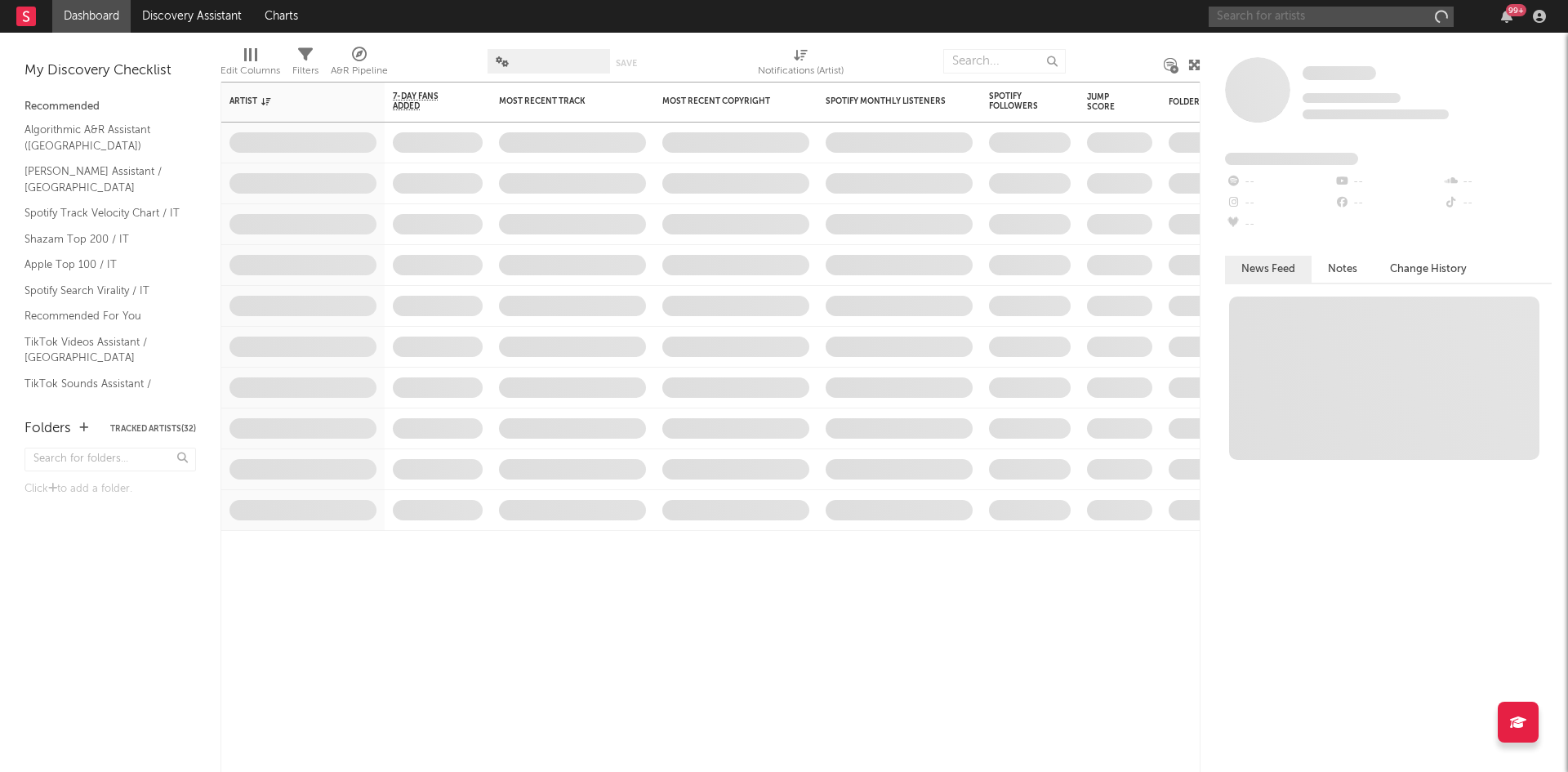
click at [1234, 18] on input "text" at bounding box center [1330, 16] width 245 height 21
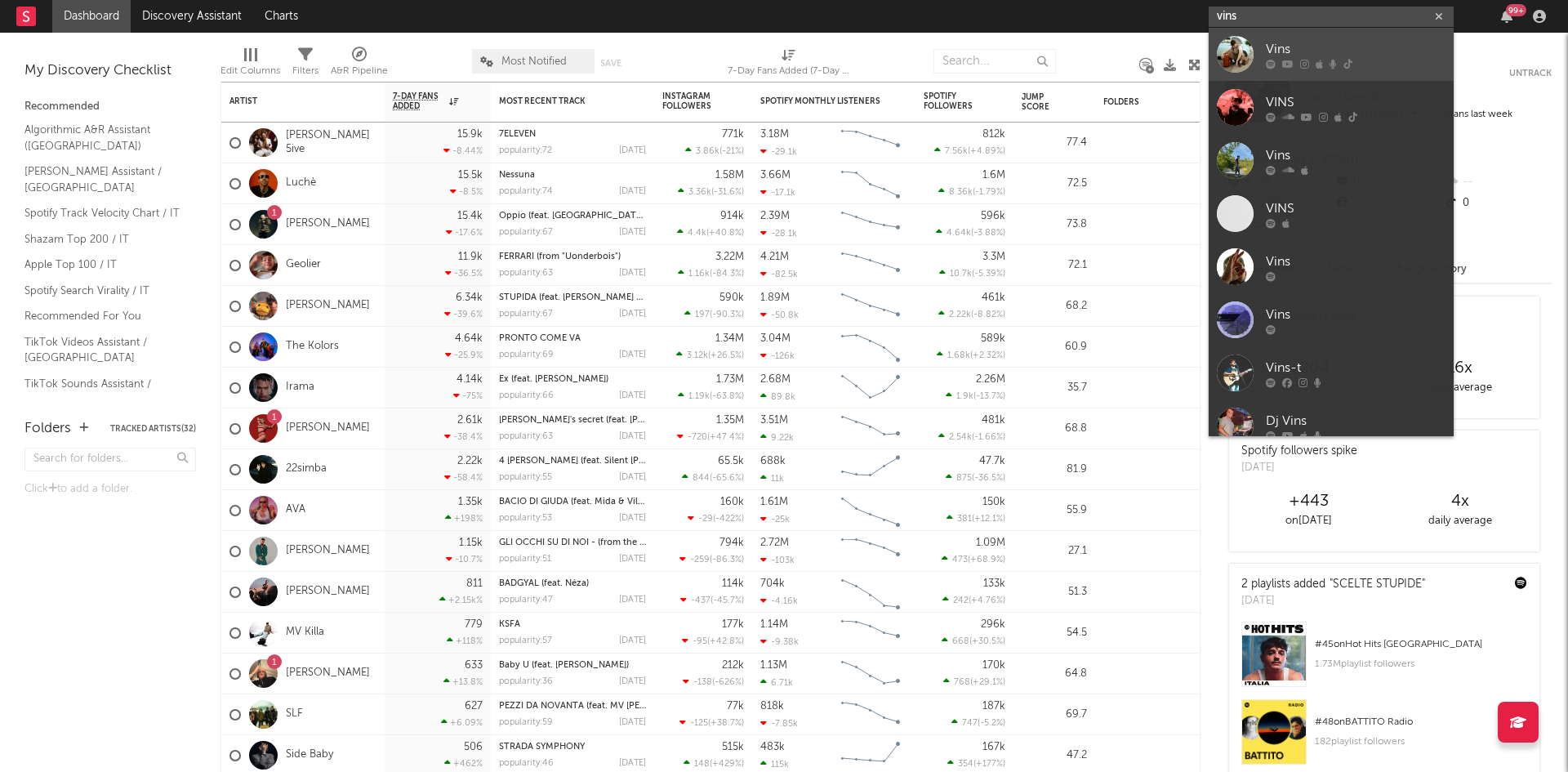
type input "vins"
click at [1234, 45] on div at bounding box center [1234, 54] width 37 height 37
